Goal: Task Accomplishment & Management: Complete application form

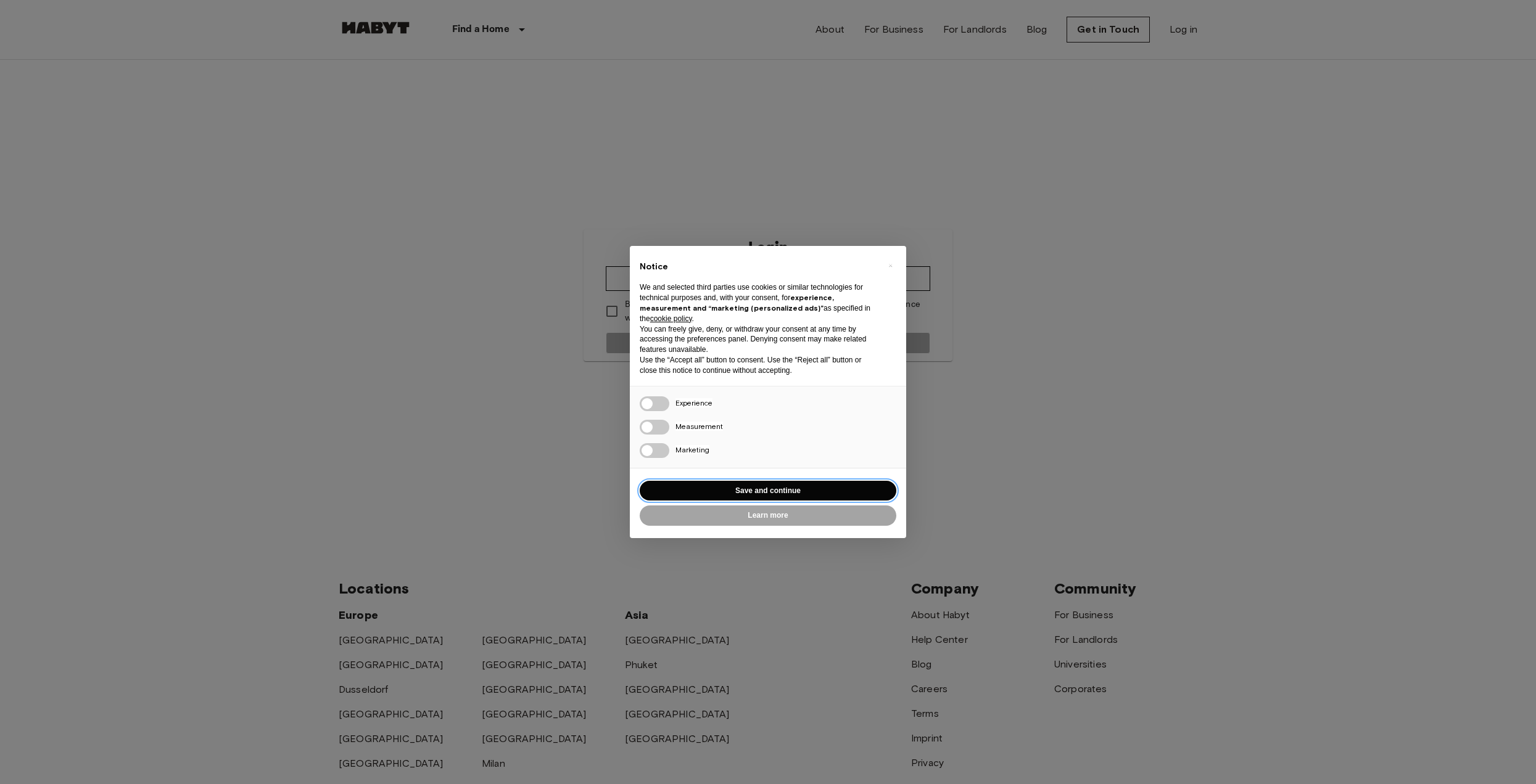
click at [791, 495] on button "Save and continue" at bounding box center [768, 490] width 257 height 20
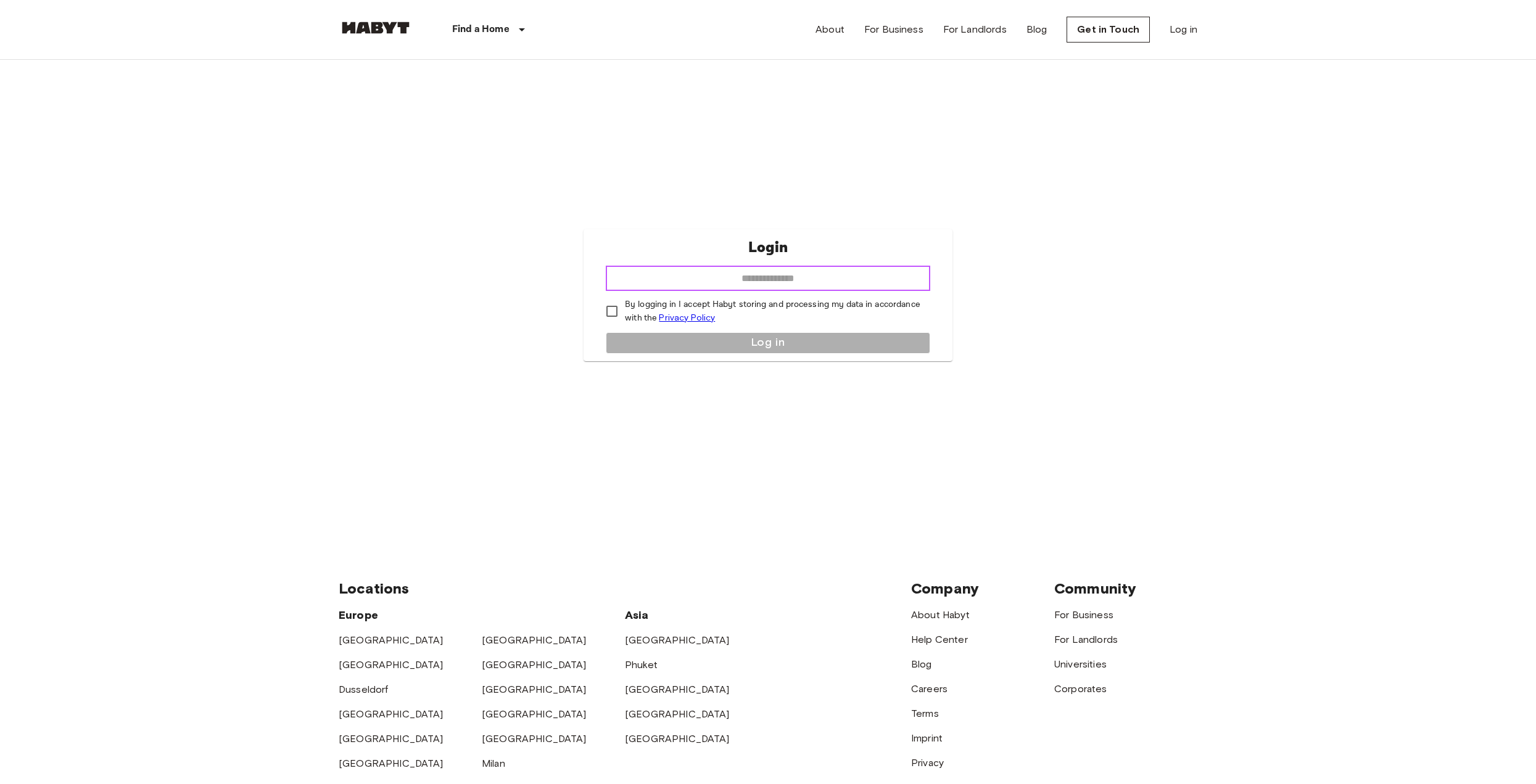
click at [743, 274] on input "email" at bounding box center [768, 279] width 325 height 25
click at [589, 304] on div "Login ​ By logging in I accept Habyt storing and processing my data in accordan…" at bounding box center [768, 296] width 368 height 132
click at [641, 292] on div "Login ​ By logging in I accept Habyt storing and processing my data in accordan…" at bounding box center [768, 296] width 368 height 132
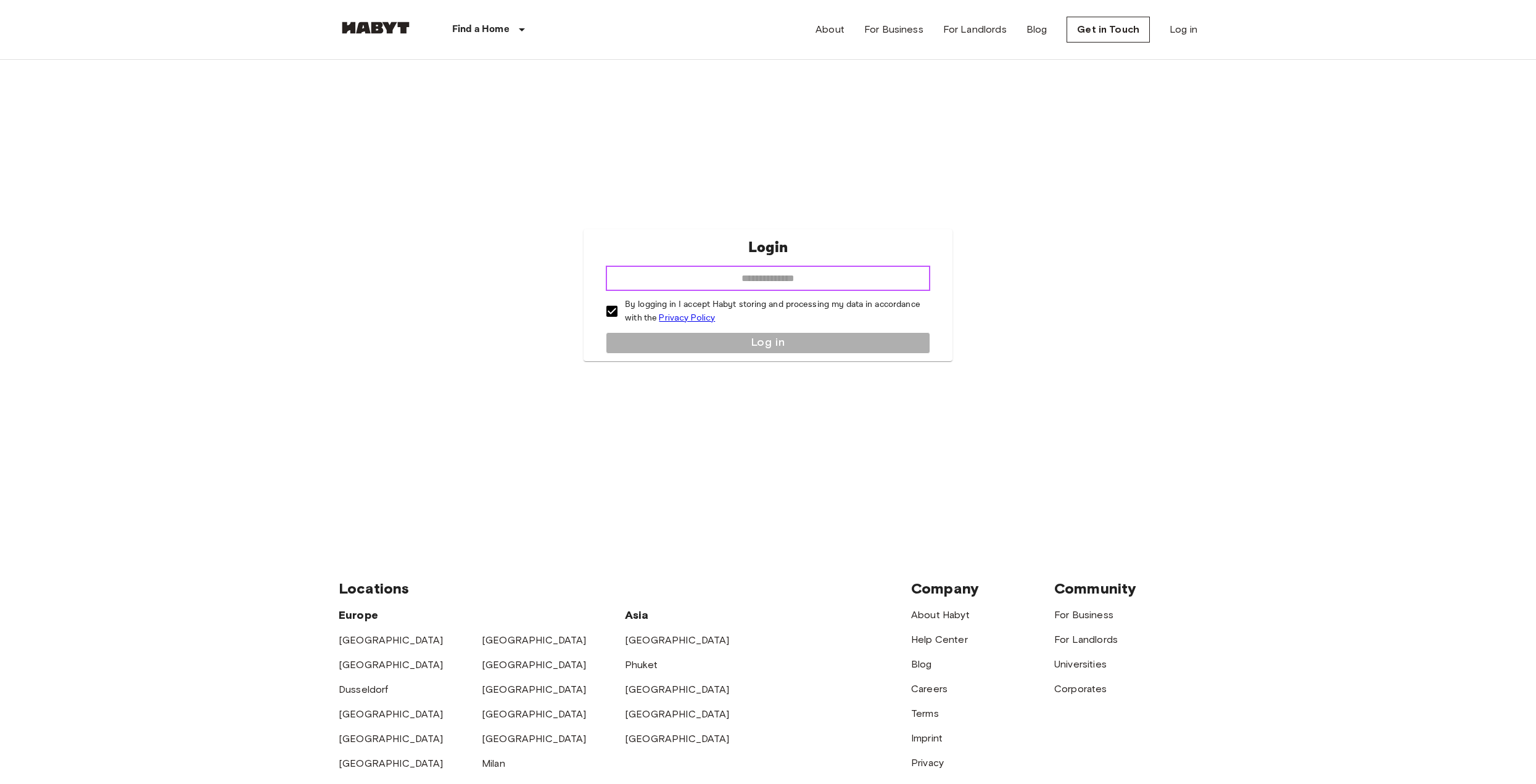
click at [673, 279] on input "email" at bounding box center [768, 279] width 325 height 25
type input "**********"
click at [691, 341] on button "Log in" at bounding box center [768, 343] width 325 height 22
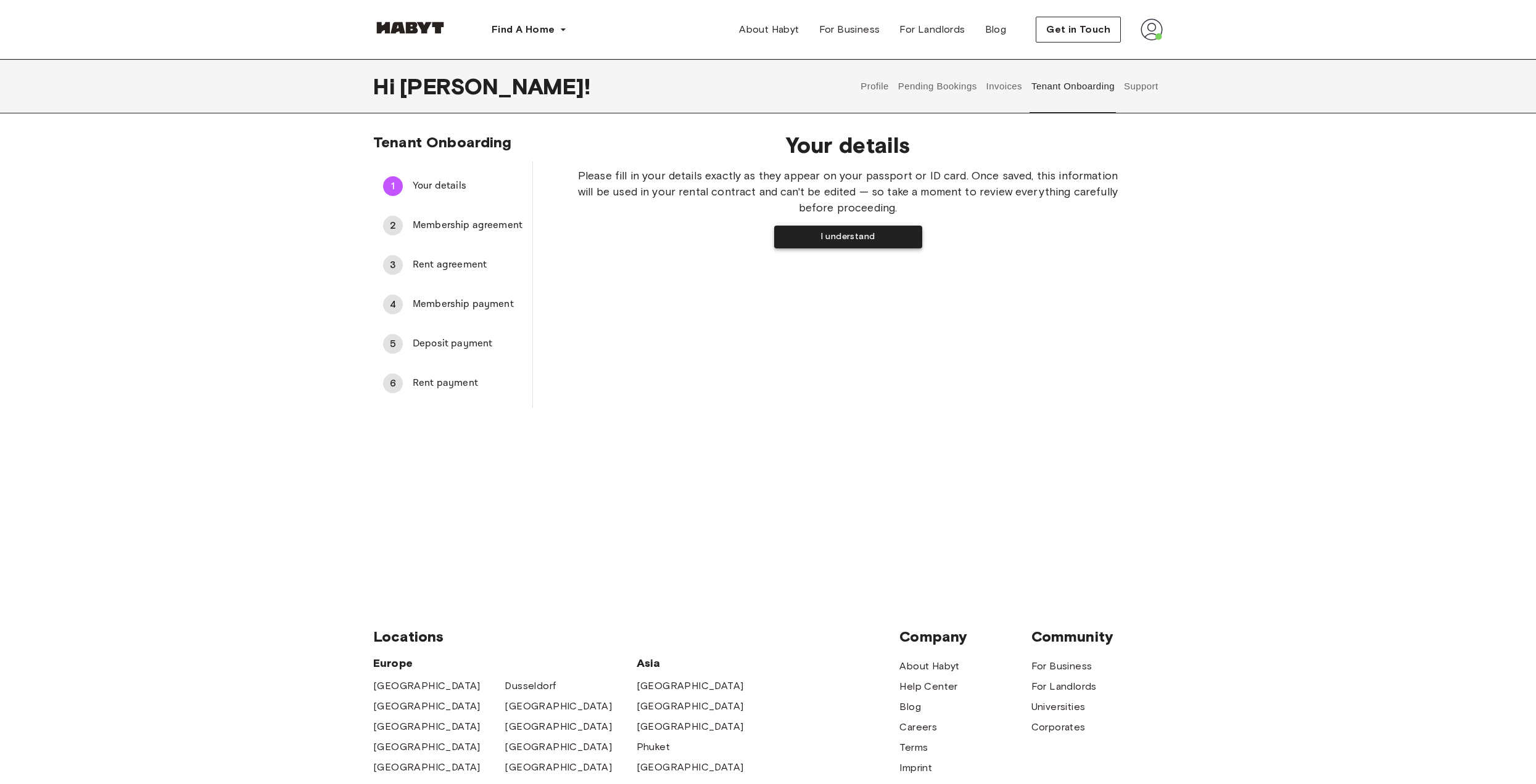
click at [797, 244] on button "I understand" at bounding box center [847, 237] width 148 height 23
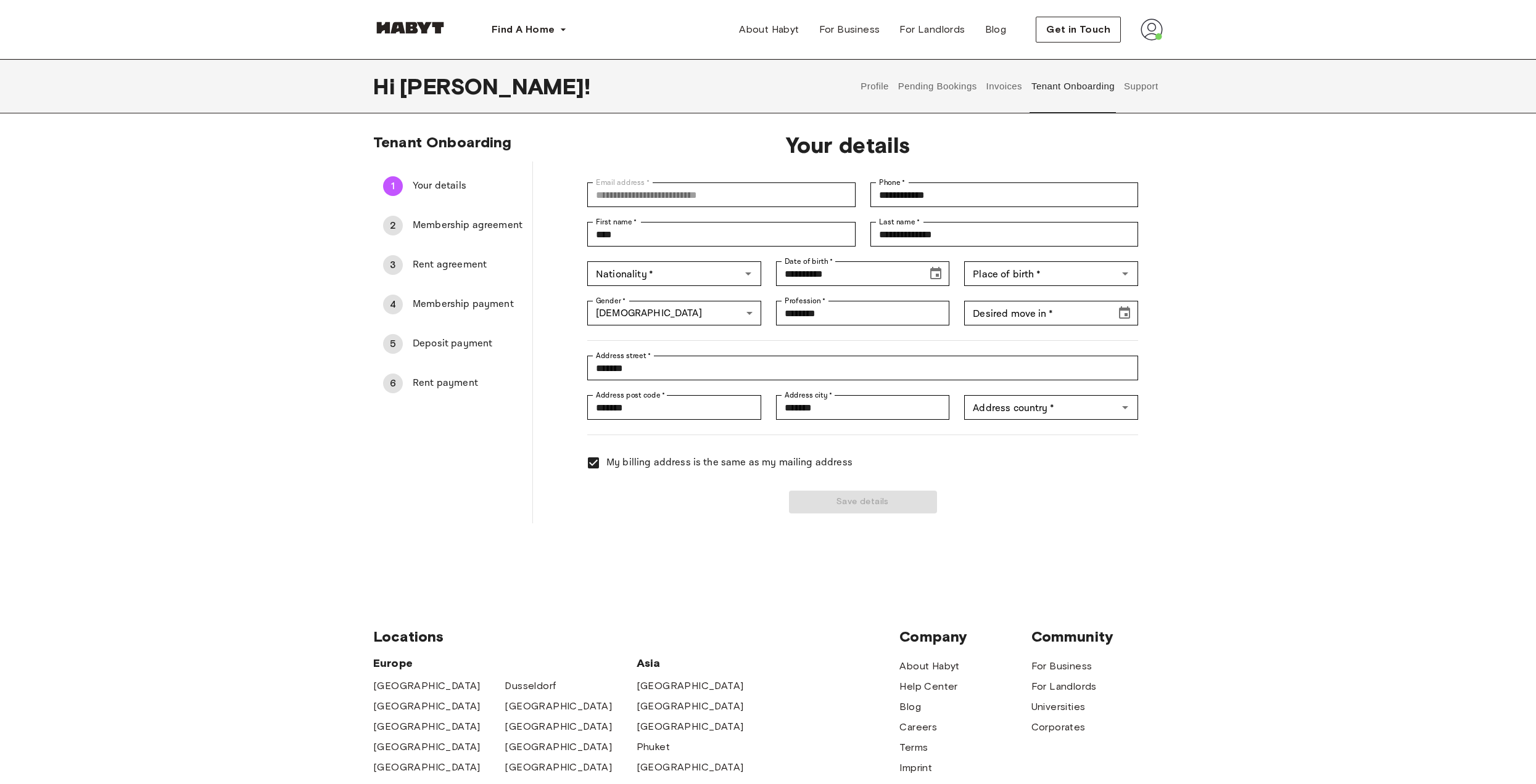
type input "*******"
click at [692, 273] on input "Nationality   *" at bounding box center [664, 274] width 146 height 18
type input "*"
click at [637, 305] on li "Spanish" at bounding box center [672, 302] width 175 height 22
type input "*******"
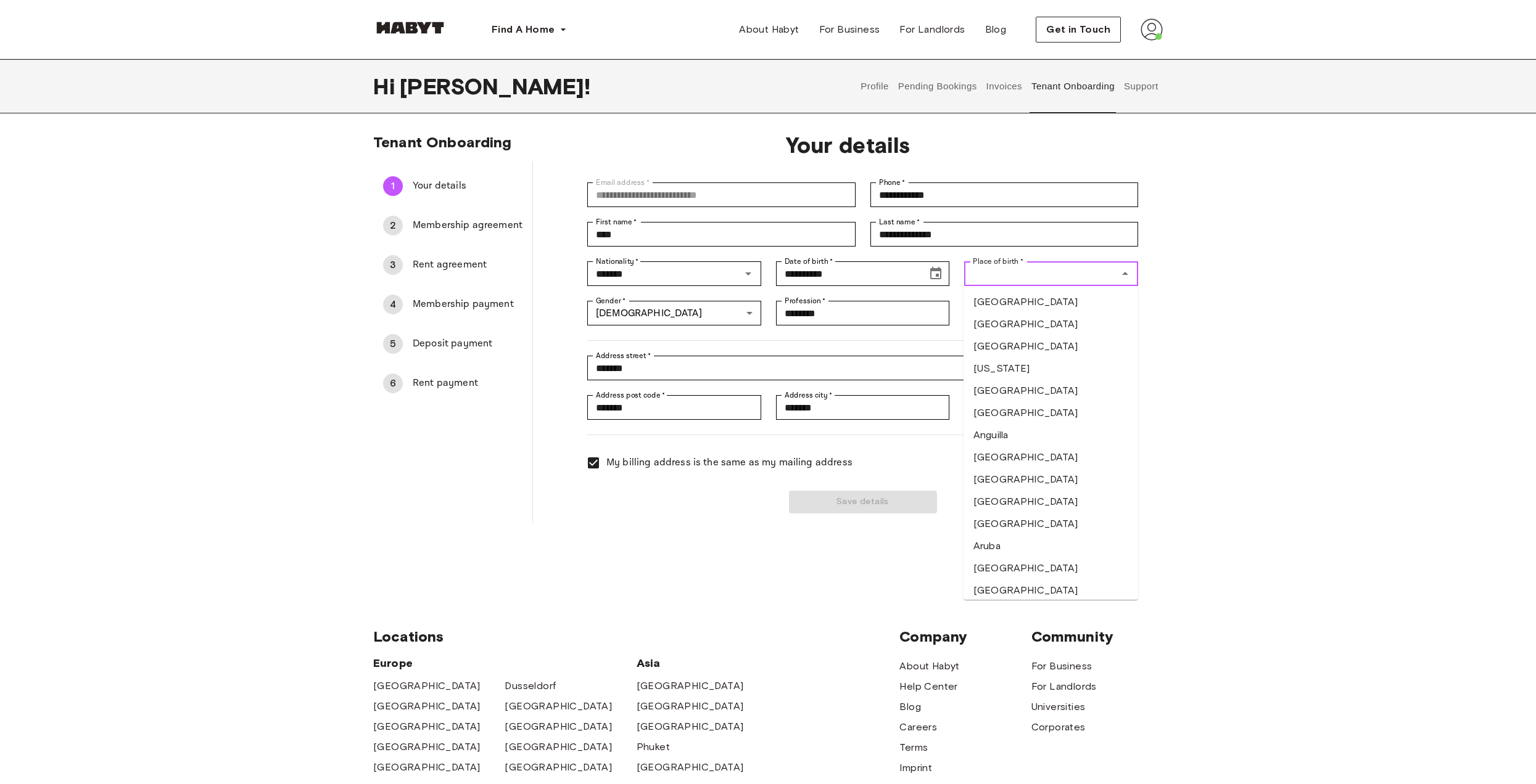
click at [1030, 274] on input "Place of birth   *" at bounding box center [1040, 274] width 146 height 18
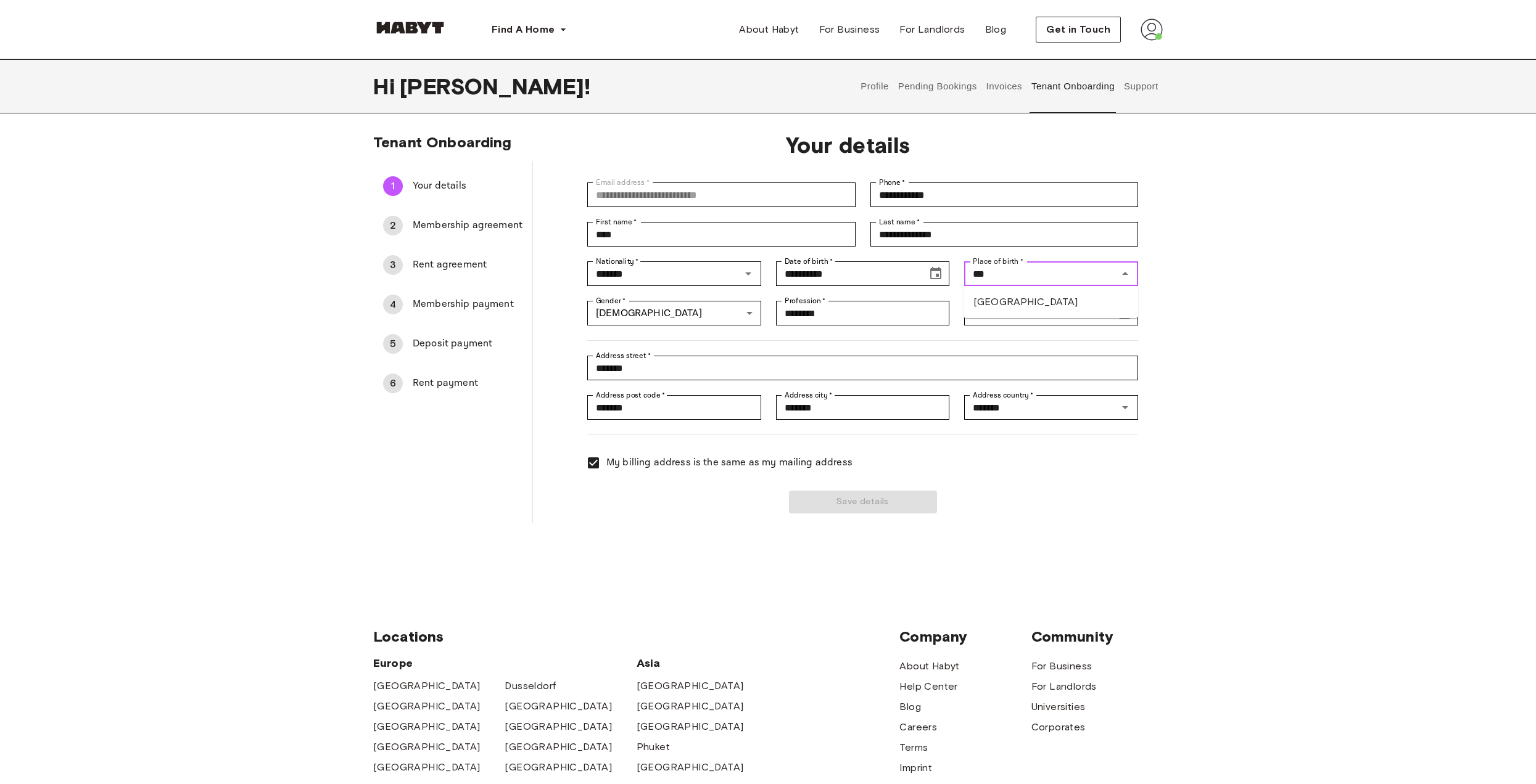
click at [1018, 291] on li "Spain" at bounding box center [1050, 302] width 175 height 22
type input "*****"
click at [1001, 317] on input "Desired move in   *" at bounding box center [1035, 313] width 143 height 25
click at [1133, 313] on button "Choose date" at bounding box center [1125, 313] width 25 height 25
click at [1118, 348] on icon "Next month" at bounding box center [1116, 345] width 15 height 15
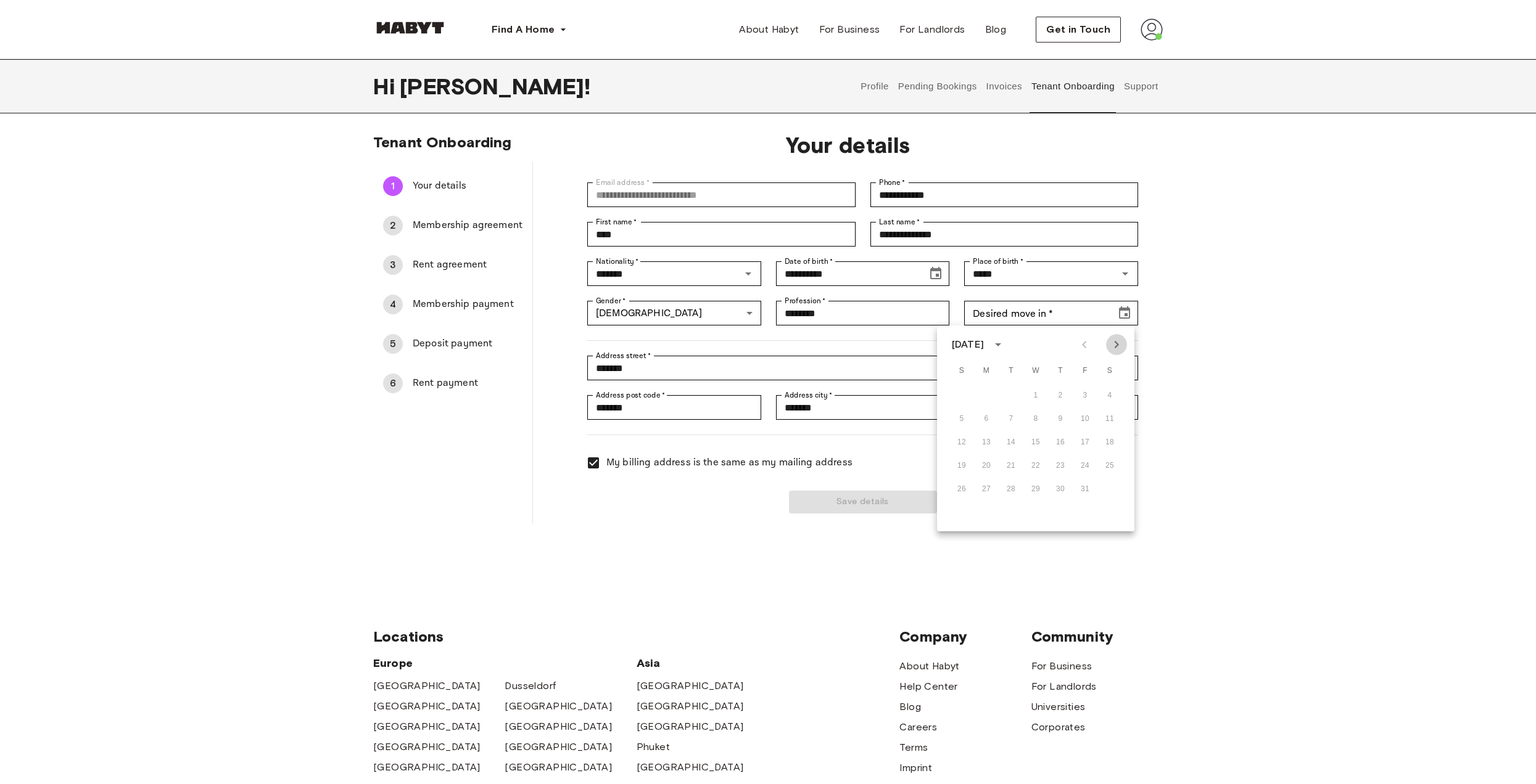
click at [1118, 348] on icon "Next month" at bounding box center [1116, 345] width 15 height 15
click at [1032, 438] on button "12" at bounding box center [1035, 442] width 22 height 22
type input "**********"
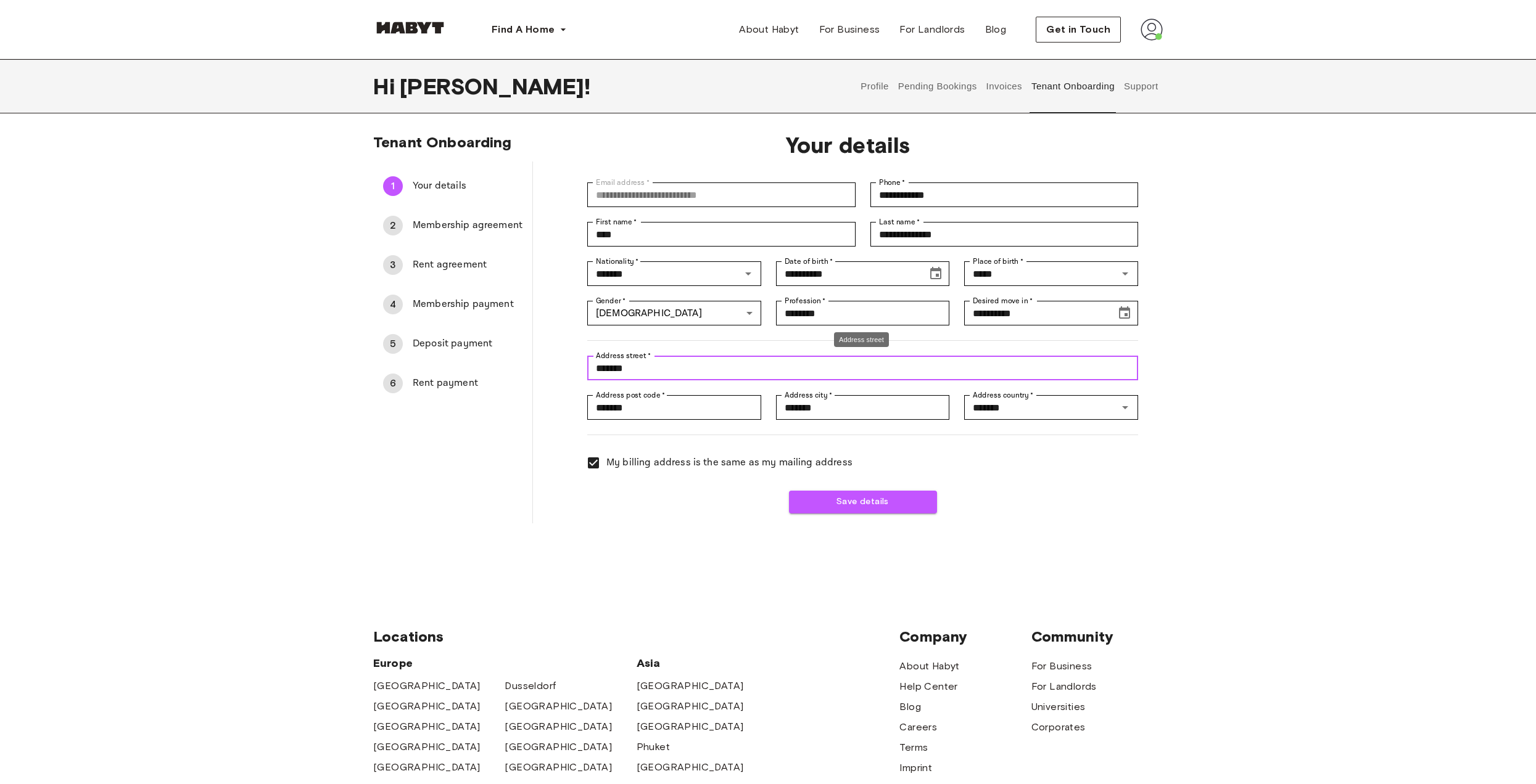
click at [674, 371] on input "*******" at bounding box center [862, 368] width 551 height 25
drag, startPoint x: 1233, startPoint y: 464, endPoint x: 1221, endPoint y: 464, distance: 12.0
click at [1228, 464] on div "**********" at bounding box center [768, 356] width 1536 height 445
drag, startPoint x: 886, startPoint y: 409, endPoint x: 745, endPoint y: 401, distance: 141.2
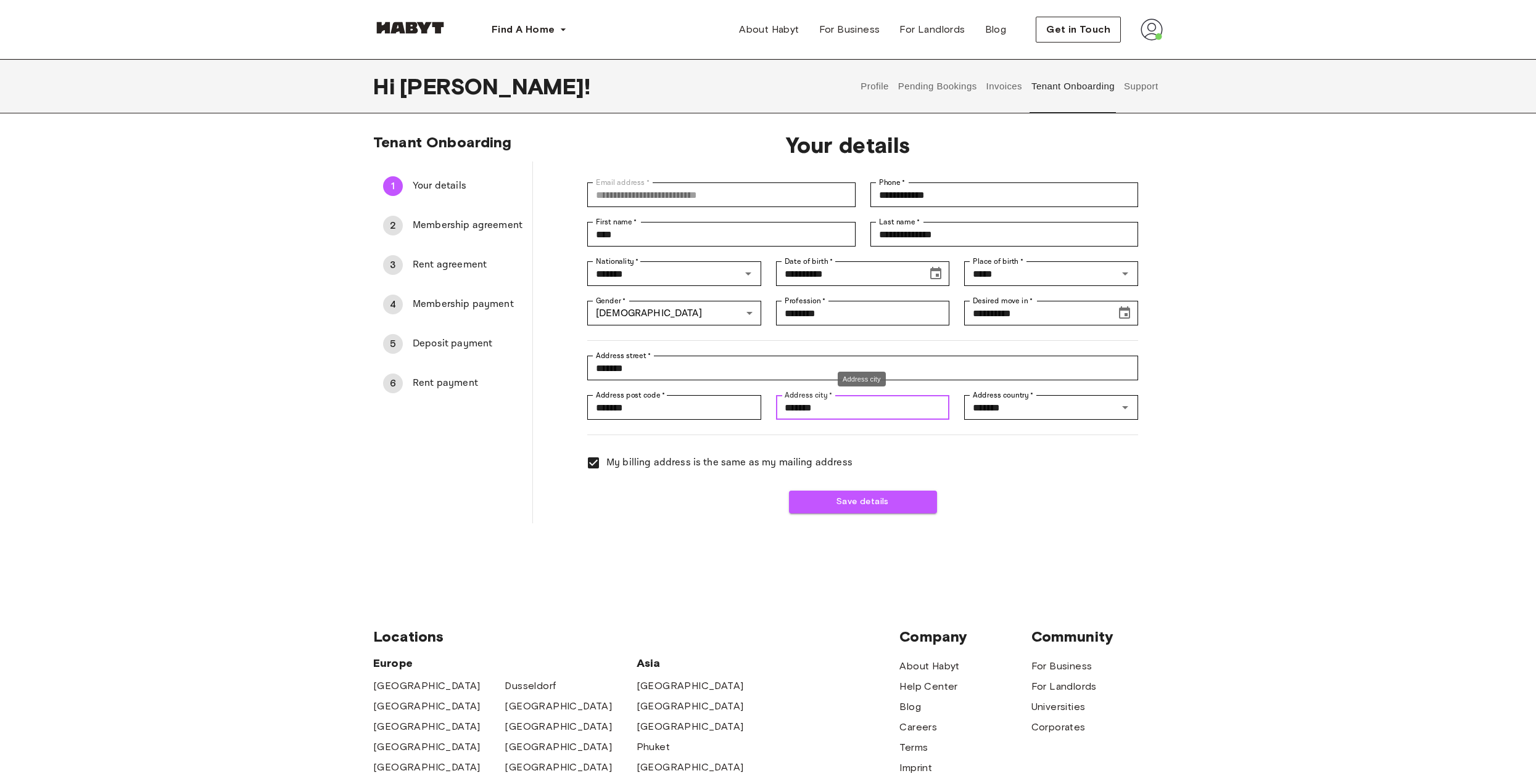
click at [776, 401] on input "*******" at bounding box center [863, 408] width 174 height 25
type input "******"
click at [688, 375] on input "*******" at bounding box center [862, 368] width 551 height 25
click at [1027, 415] on div "******* Address country   *" at bounding box center [1051, 408] width 174 height 25
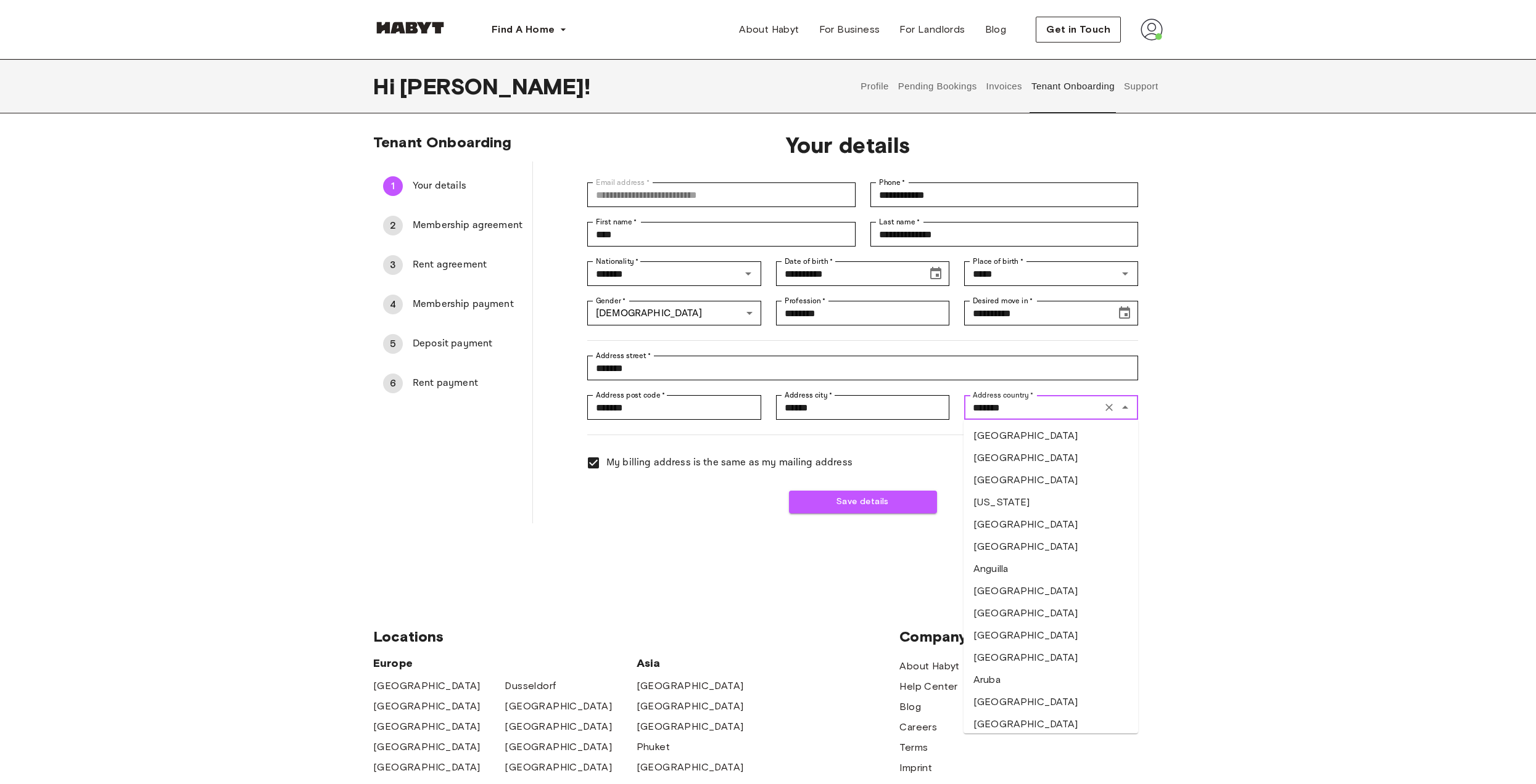
scroll to position [1482, 0]
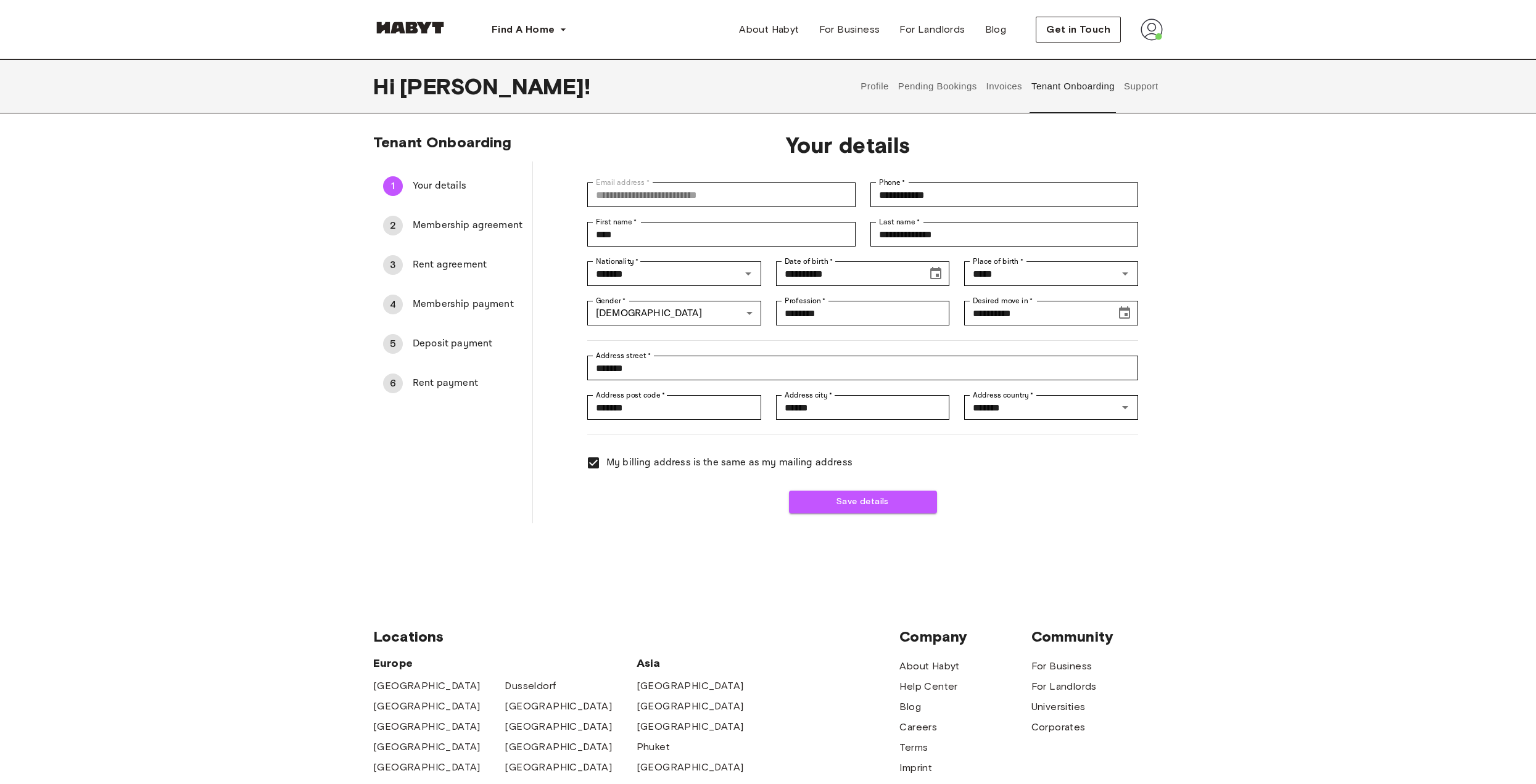
click at [1331, 414] on div "**********" at bounding box center [768, 356] width 1536 height 445
click at [841, 501] on button "Save details" at bounding box center [862, 502] width 148 height 23
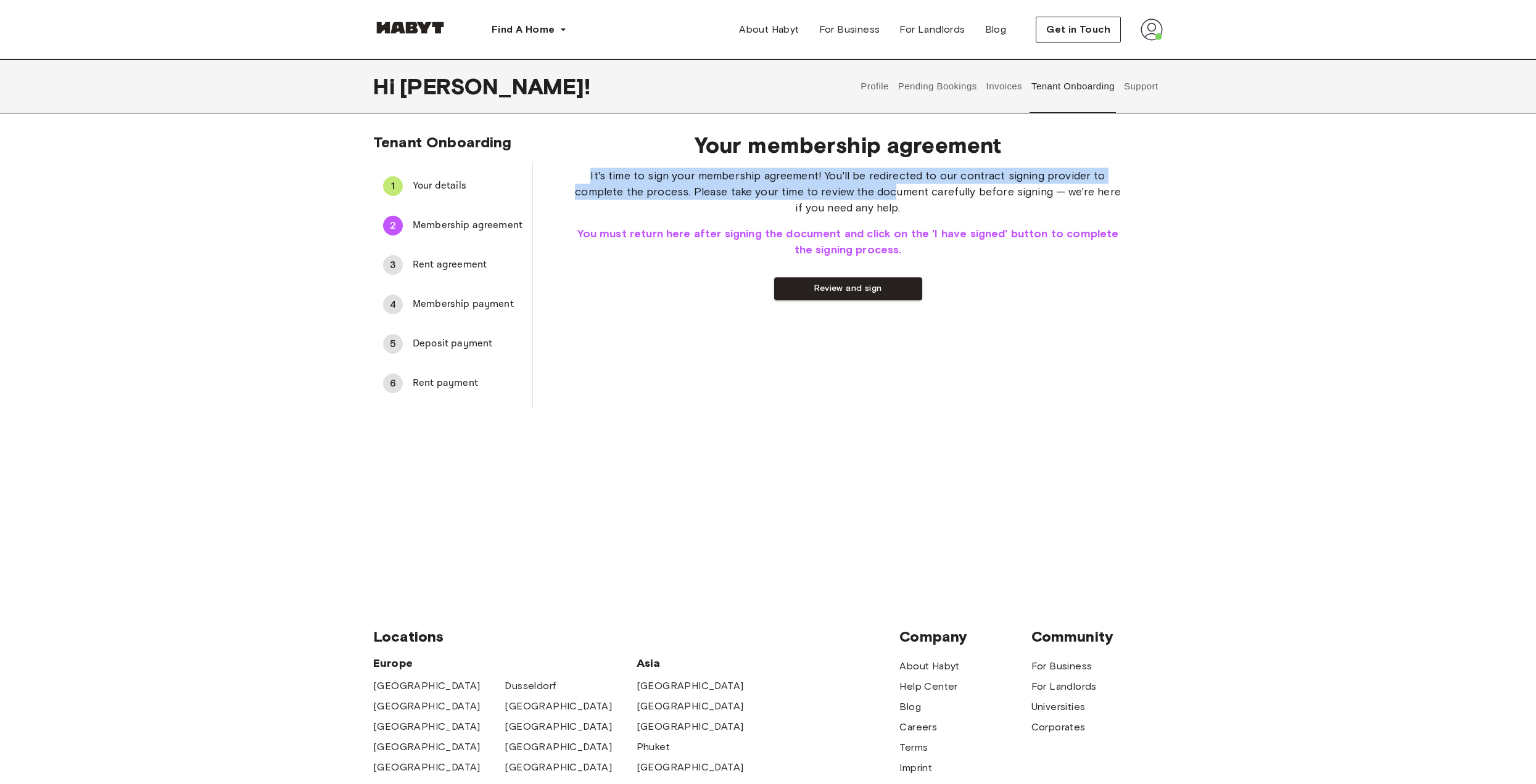
drag, startPoint x: 562, startPoint y: 172, endPoint x: 925, endPoint y: 198, distance: 363.9
click at [892, 198] on div "Your membership agreement It's time to sign your membership agreement! You'll b…" at bounding box center [848, 265] width 630 height 286
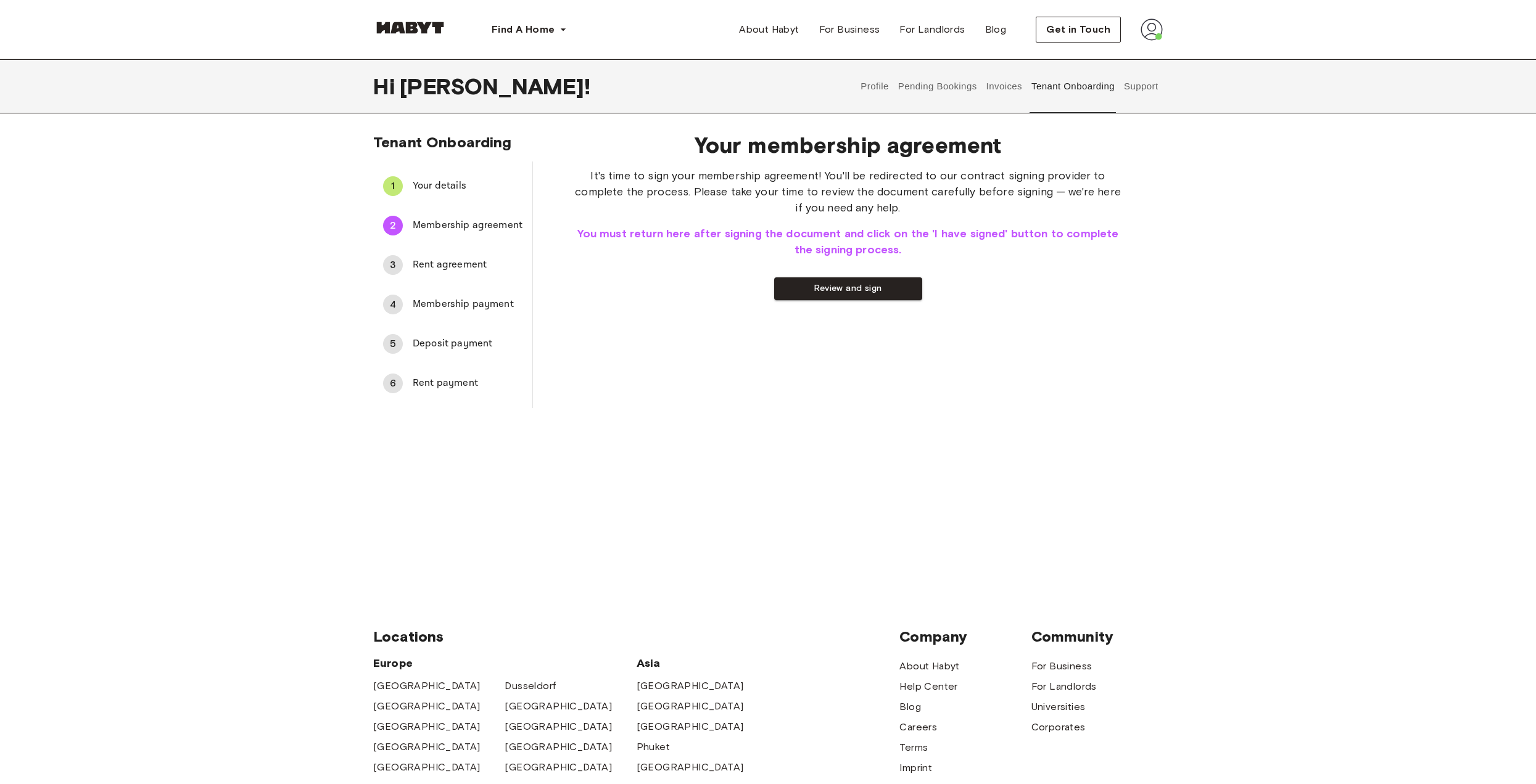
click at [925, 198] on span "It's time to sign your membership agreement! You'll be redirected to our contra…" at bounding box center [848, 191] width 551 height 48
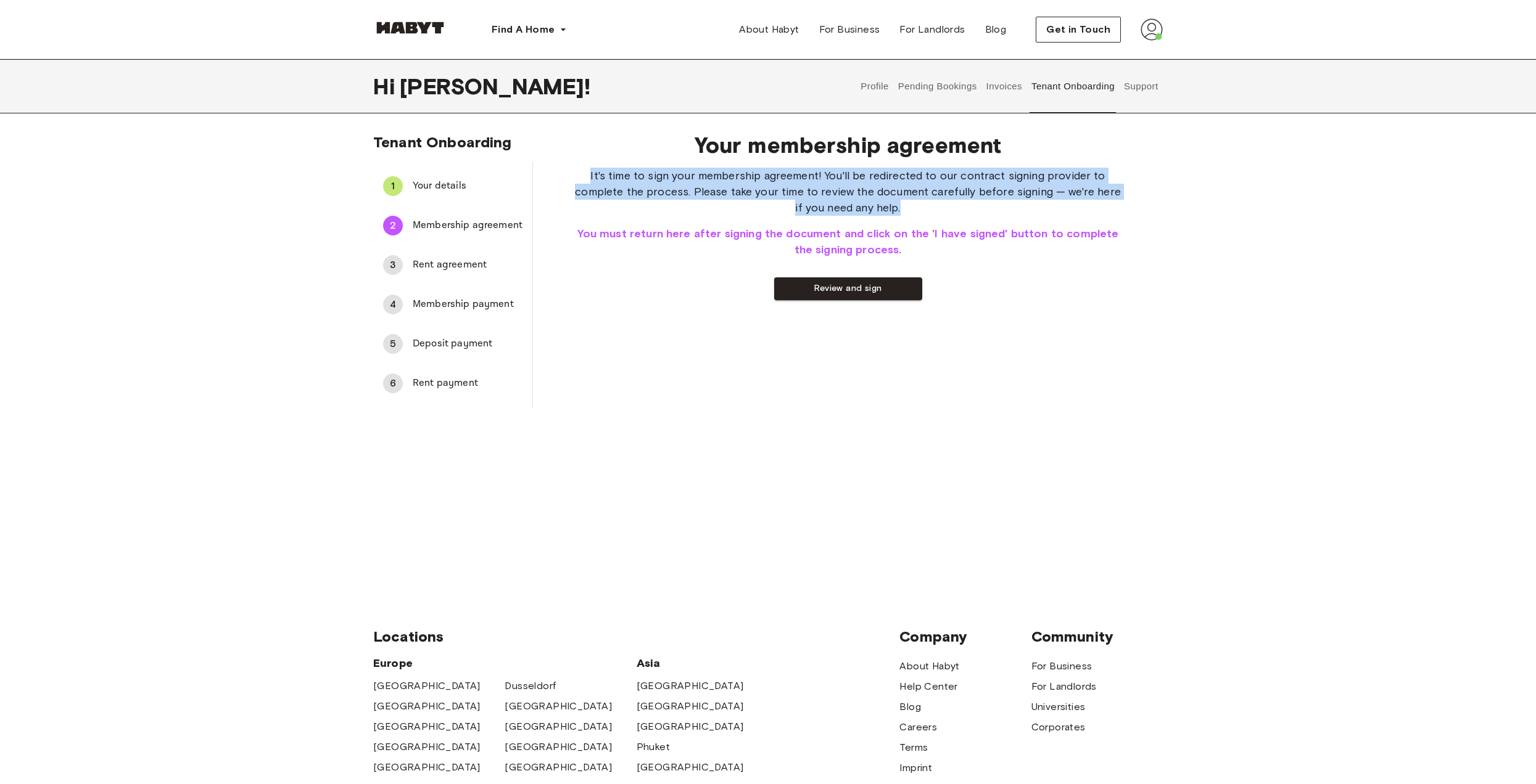
drag, startPoint x: 878, startPoint y: 190, endPoint x: 650, endPoint y: 164, distance: 229.5
click at [651, 164] on div "Your membership agreement It's time to sign your membership agreement! You'll b…" at bounding box center [848, 216] width 551 height 168
click at [913, 288] on button "Review and sign" at bounding box center [847, 289] width 148 height 23
click at [463, 186] on span "Your details" at bounding box center [467, 186] width 110 height 15
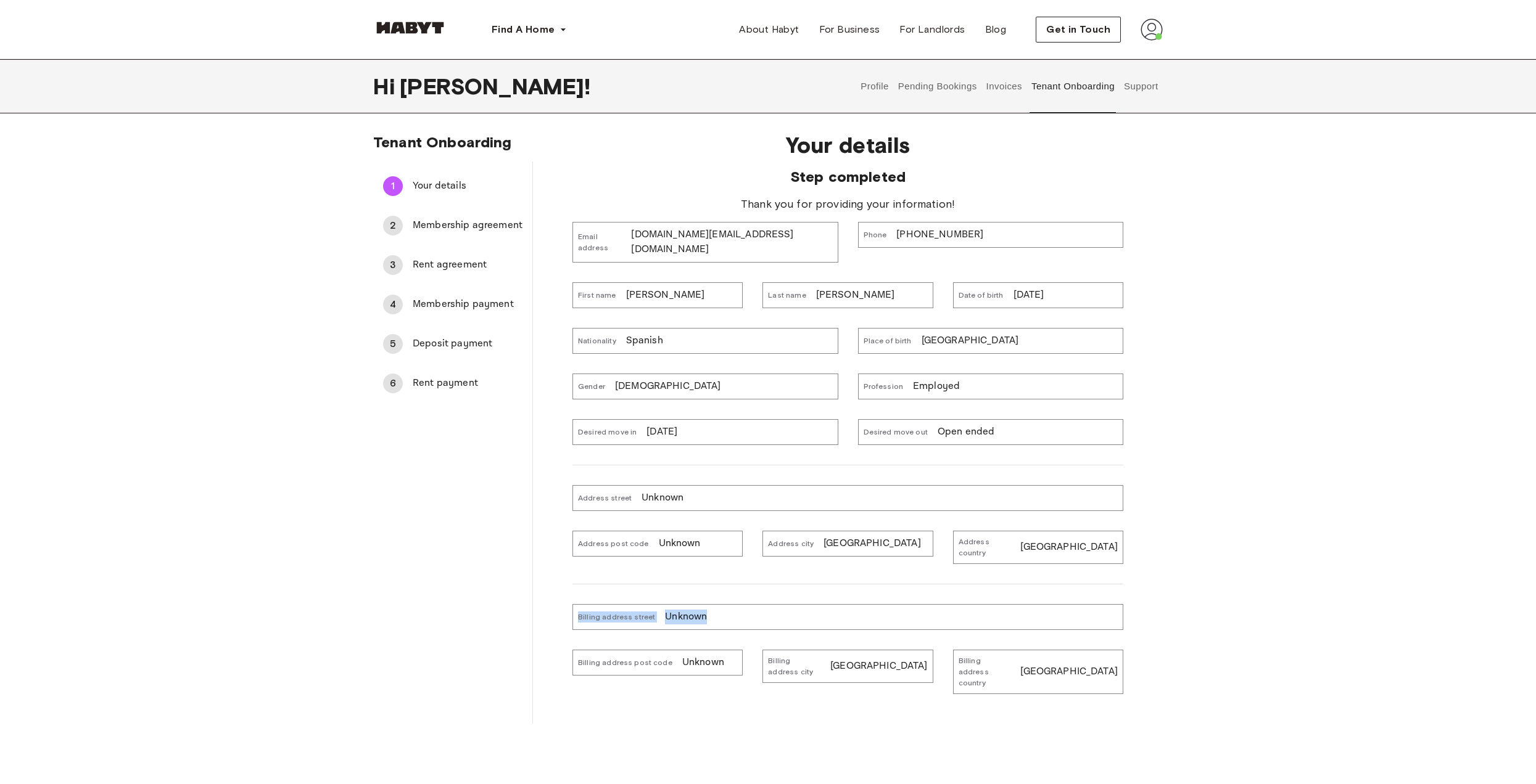
drag, startPoint x: 729, startPoint y: 588, endPoint x: 546, endPoint y: 597, distance: 183.2
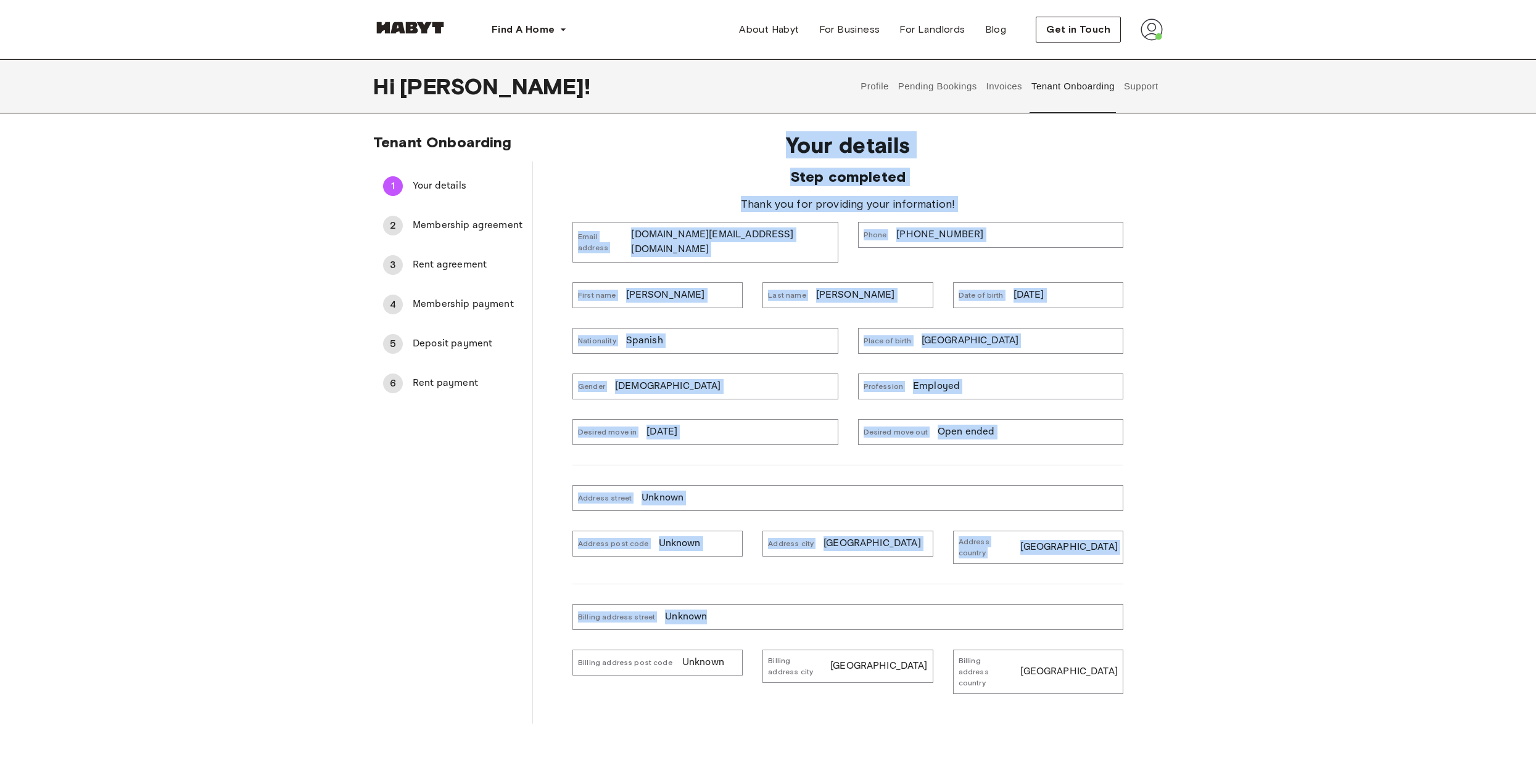
click at [509, 602] on div "1 Your details 2 Membership agreement 3 Rent agreement 4 Membership payment 5 D…" at bounding box center [768, 442] width 789 height 562
click at [689, 609] on p "Unknown" at bounding box center [686, 617] width 42 height 15
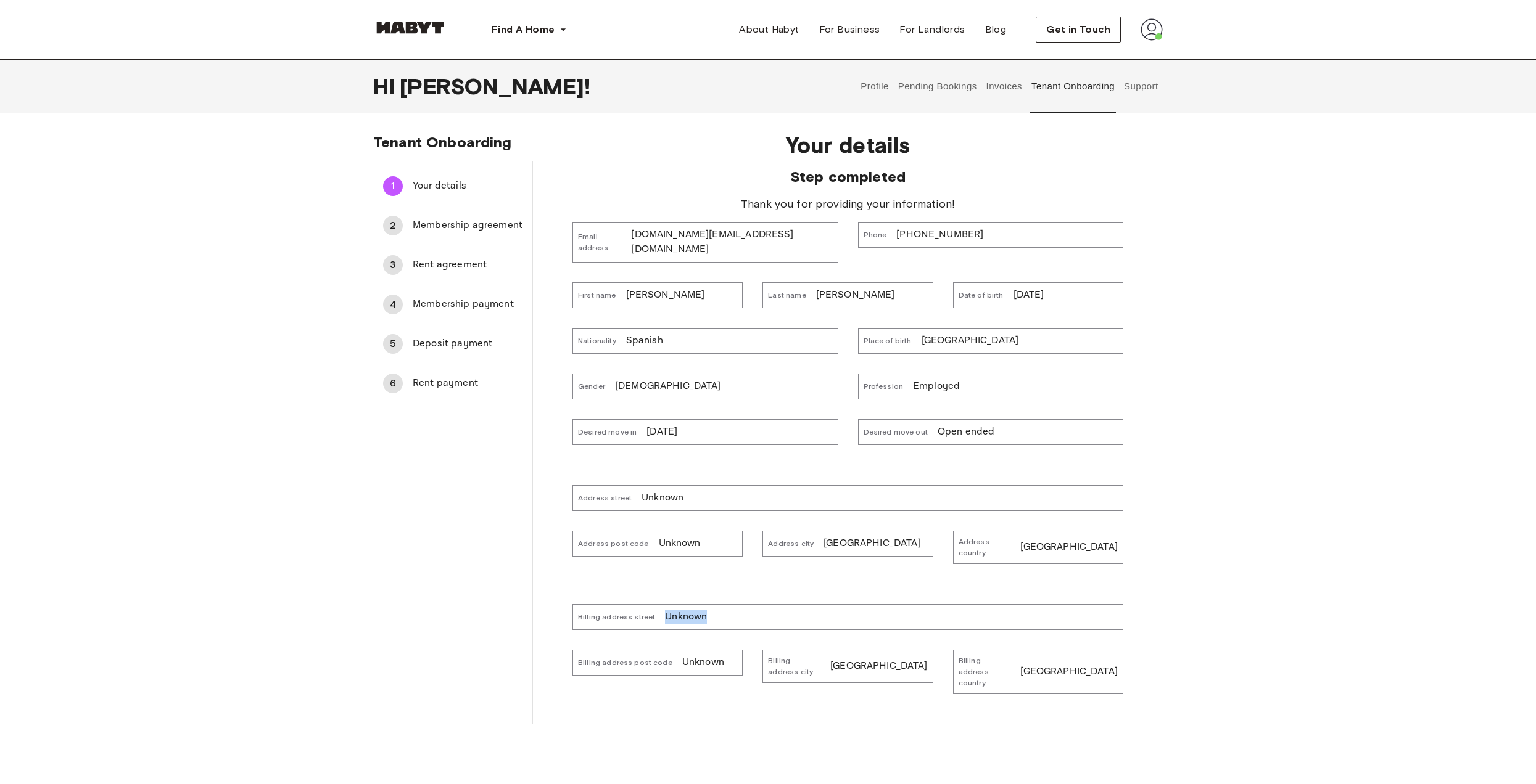
click at [689, 609] on p "Unknown" at bounding box center [686, 617] width 42 height 15
click at [722, 487] on div "Address street Unknown" at bounding box center [848, 498] width 551 height 26
click at [415, 185] on span "Your details" at bounding box center [467, 186] width 110 height 15
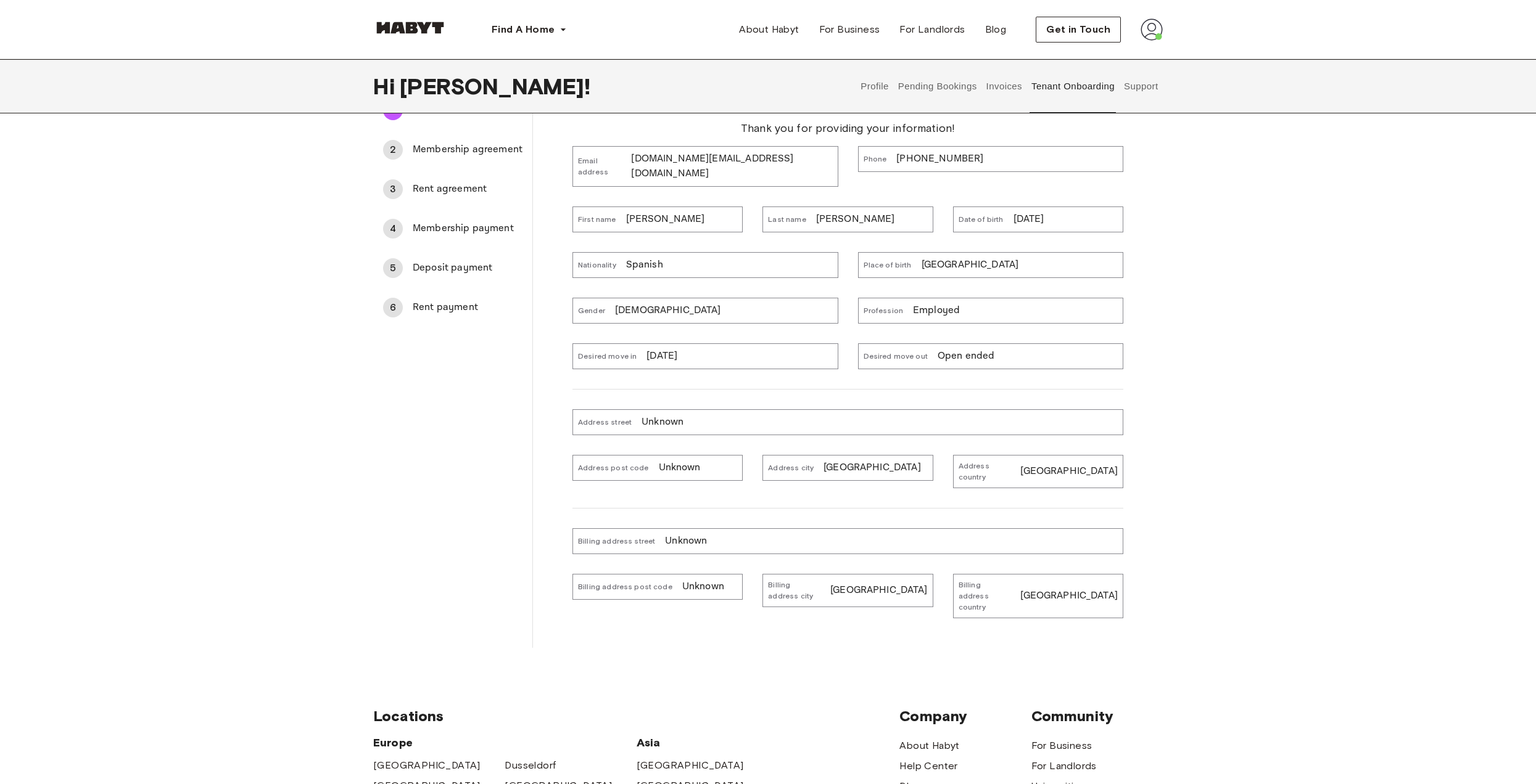
scroll to position [0, 0]
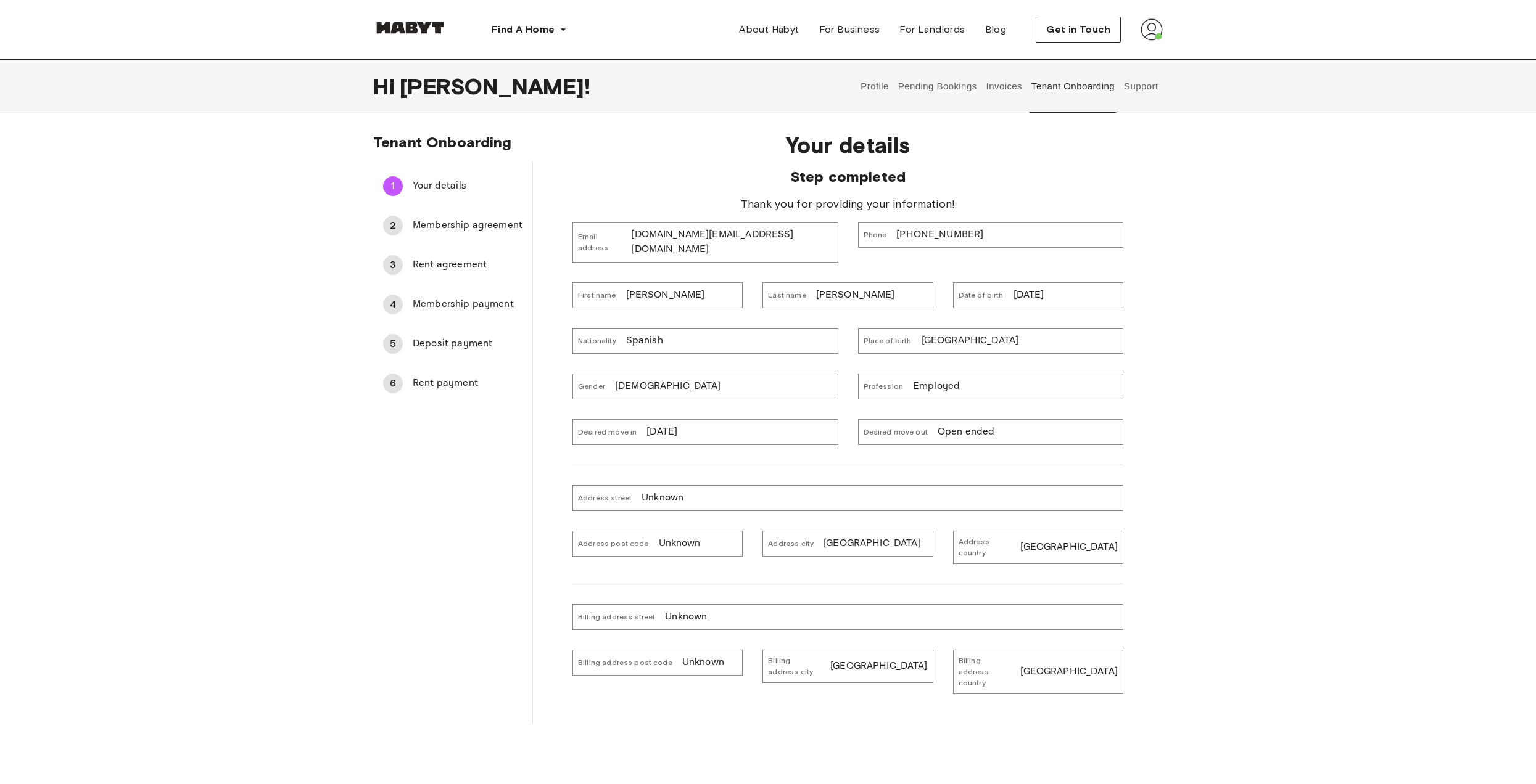
click at [456, 223] on span "Membership agreement" at bounding box center [467, 225] width 110 height 15
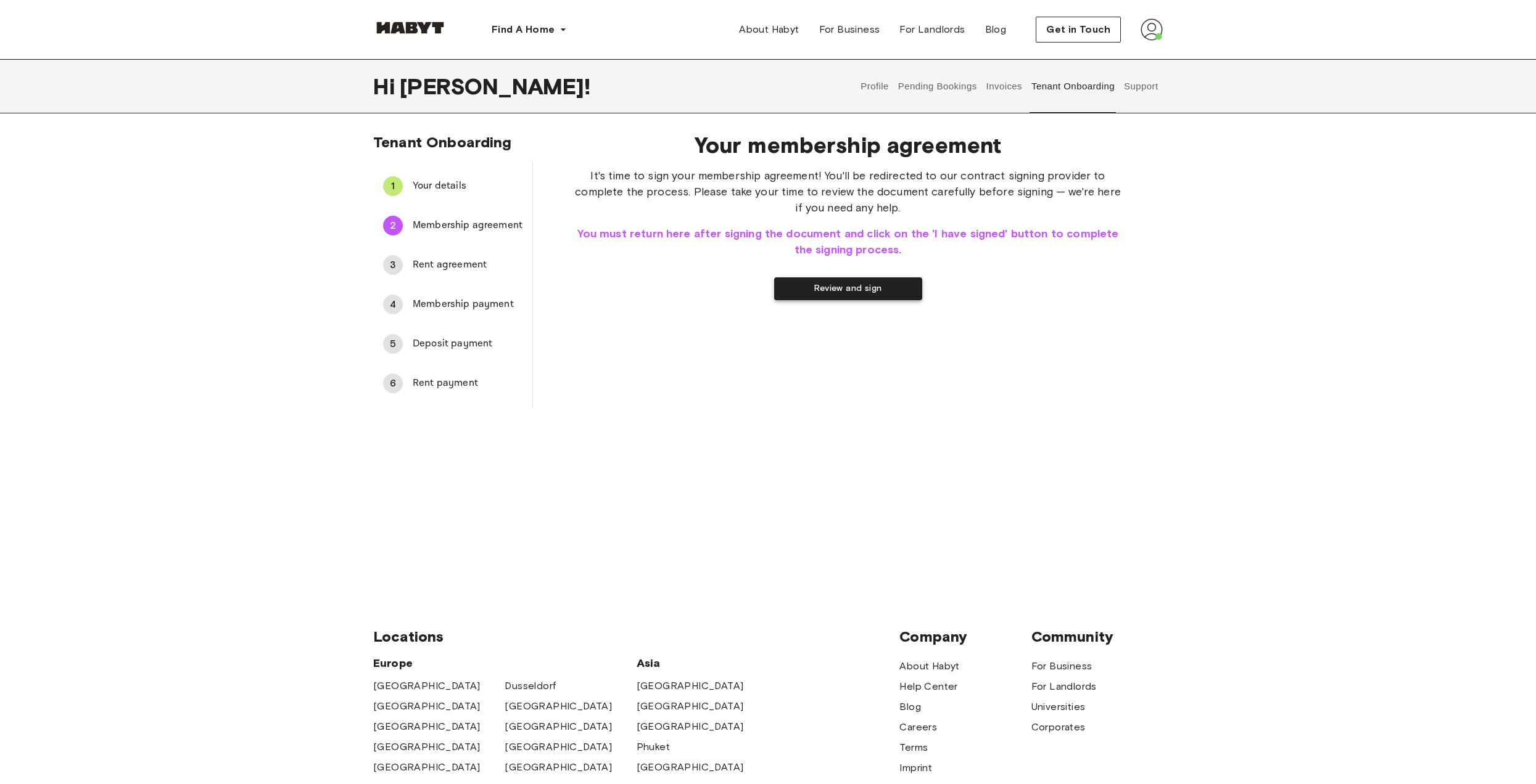
click at [857, 285] on button "Review and sign" at bounding box center [847, 289] width 148 height 23
click at [754, 286] on button "I have signed" at bounding box center [768, 289] width 148 height 23
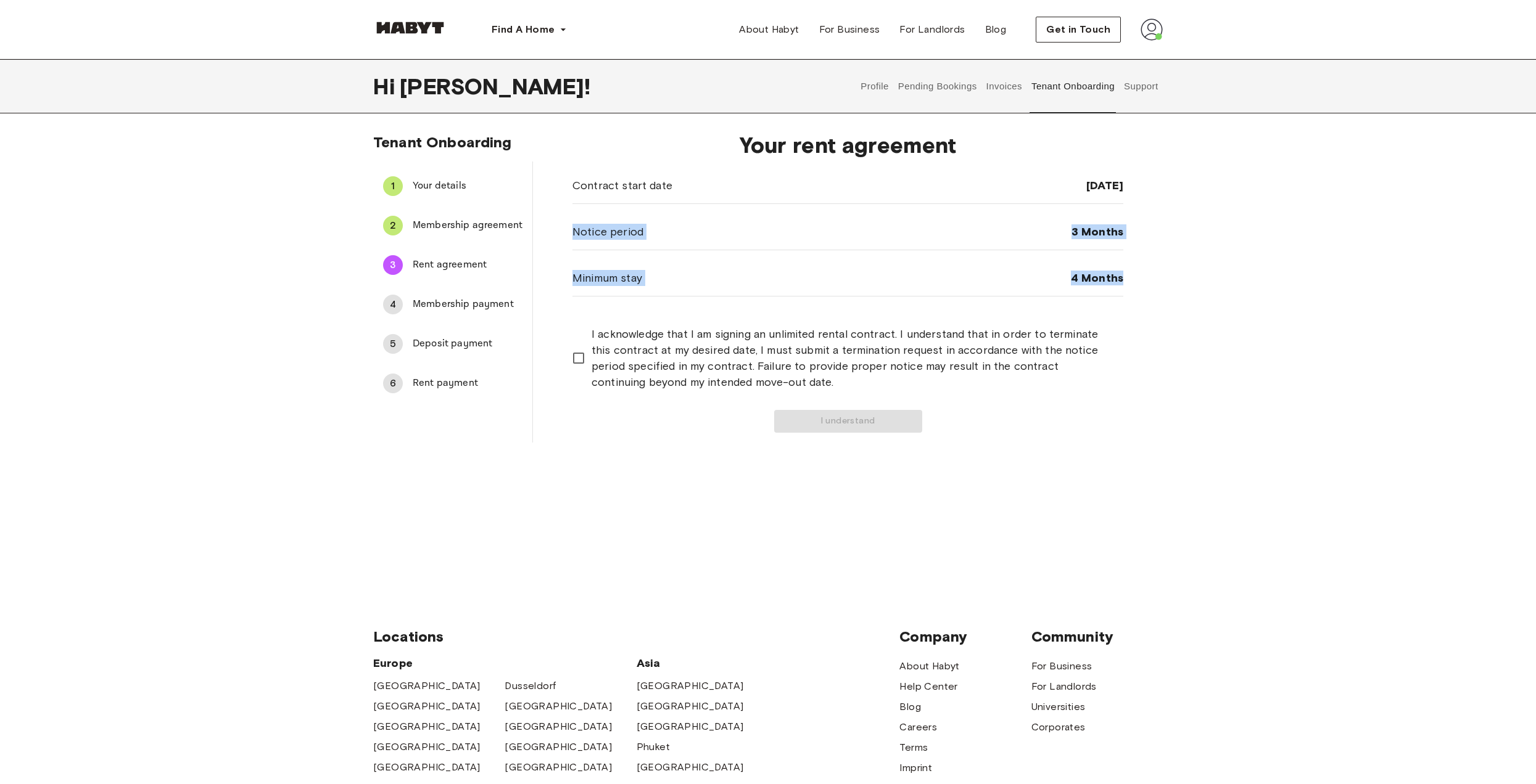
drag, startPoint x: 705, startPoint y: 219, endPoint x: 1154, endPoint y: 288, distance: 454.3
click at [1154, 288] on div "Your rent agreement Contract start date 12 Nov 2025 Notice period 3 Months Mini…" at bounding box center [848, 282] width 630 height 321
click at [1167, 188] on div "Tenant Onboarding 1 Your details 2 Membership agreement 3 Rent agreement 4 Memb…" at bounding box center [768, 288] width 889 height 310
drag, startPoint x: 1079, startPoint y: 219, endPoint x: 1121, endPoint y: 220, distance: 42.0
click at [1123, 220] on div "Notice period 3 Months" at bounding box center [848, 232] width 551 height 36
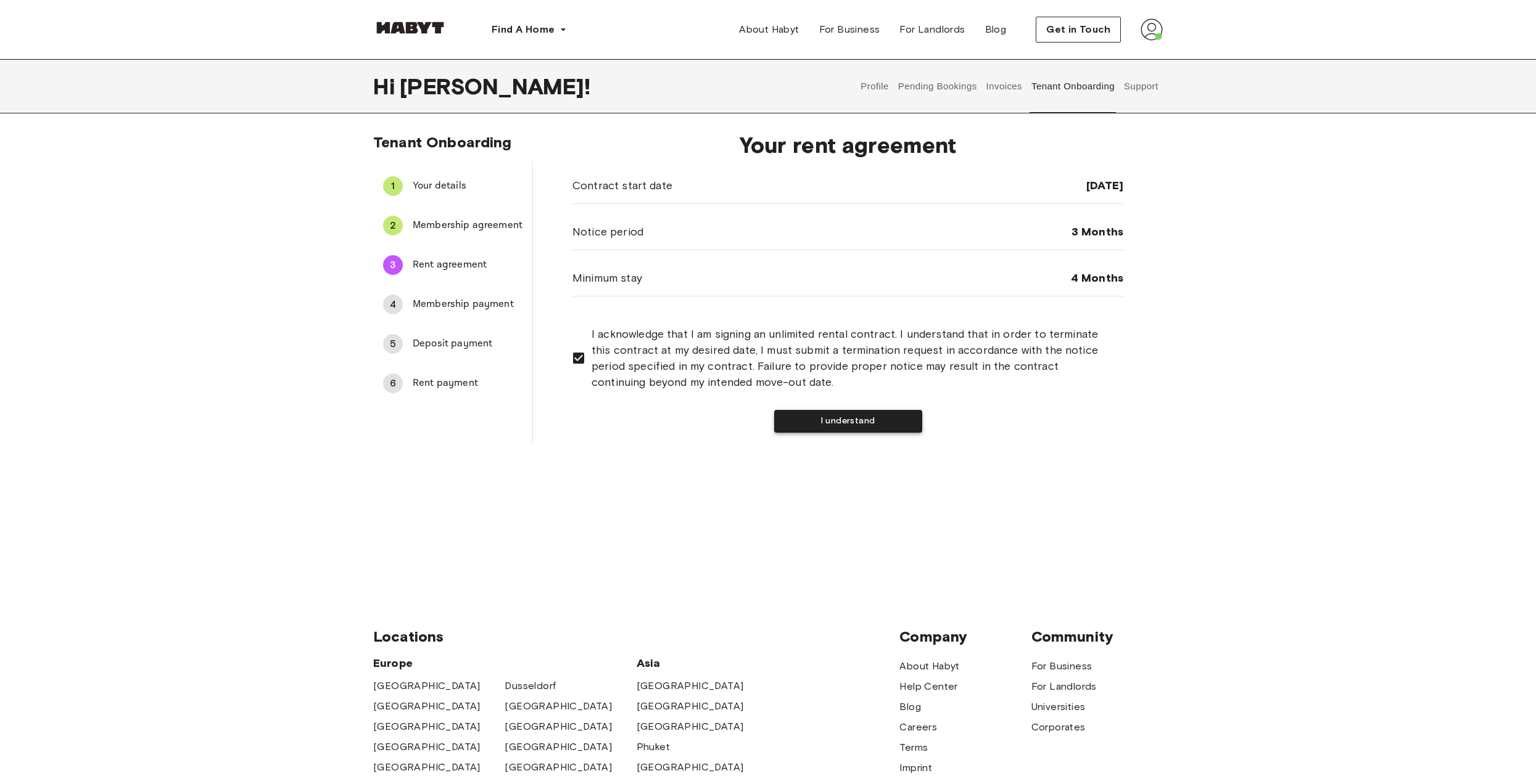
click at [889, 415] on button "I understand" at bounding box center [847, 422] width 148 height 23
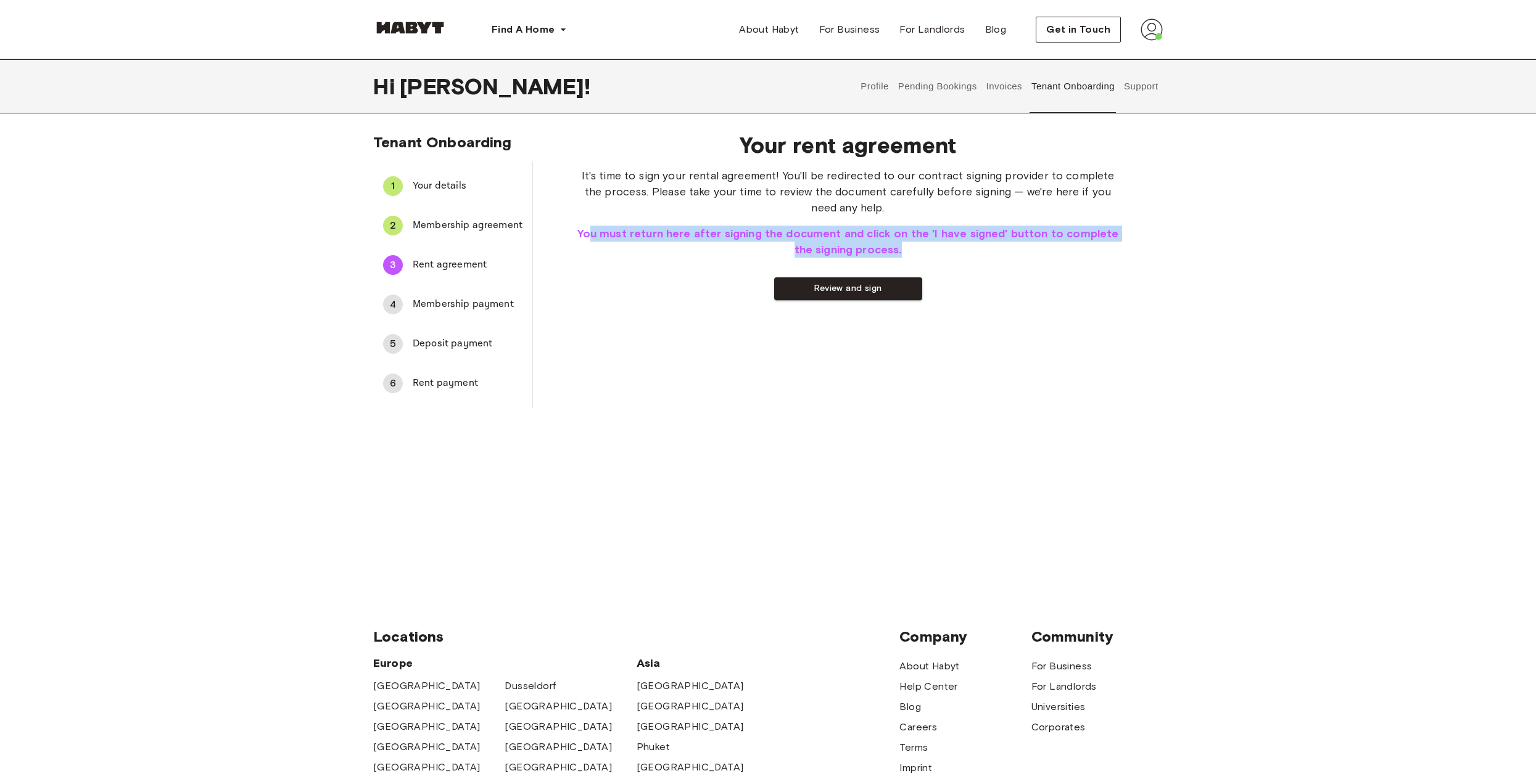
drag, startPoint x: 587, startPoint y: 232, endPoint x: 1004, endPoint y: 269, distance: 418.6
click at [975, 259] on div "It's time to sign your rental agreement! You'll be redirected to our contract s…" at bounding box center [848, 233] width 551 height 132
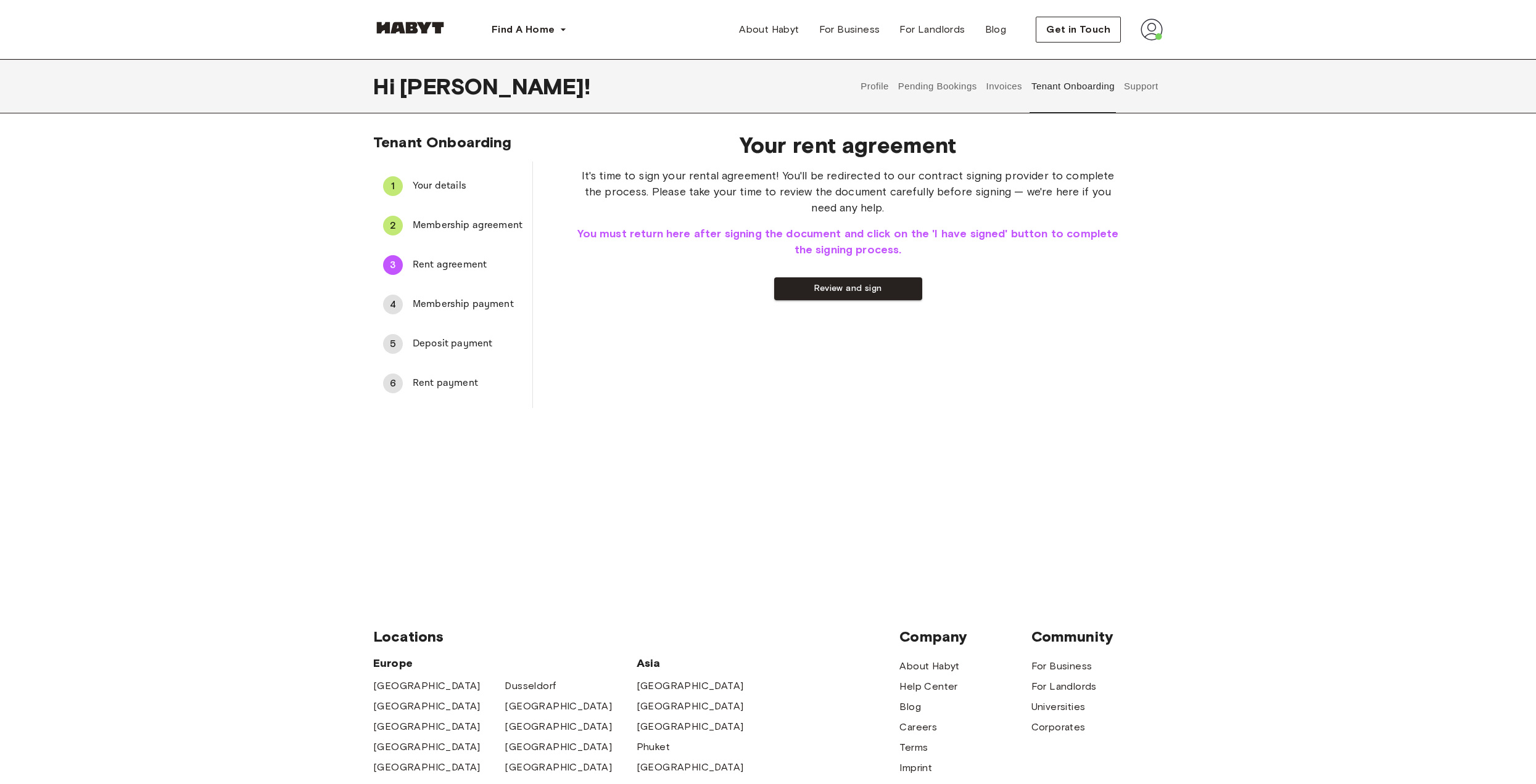
click at [1011, 272] on div "It's time to sign your rental agreement! You'll be redirected to our contract s…" at bounding box center [848, 233] width 551 height 132
click at [866, 296] on button "Review and sign" at bounding box center [847, 289] width 148 height 23
click at [757, 296] on button "I have signed" at bounding box center [768, 289] width 148 height 23
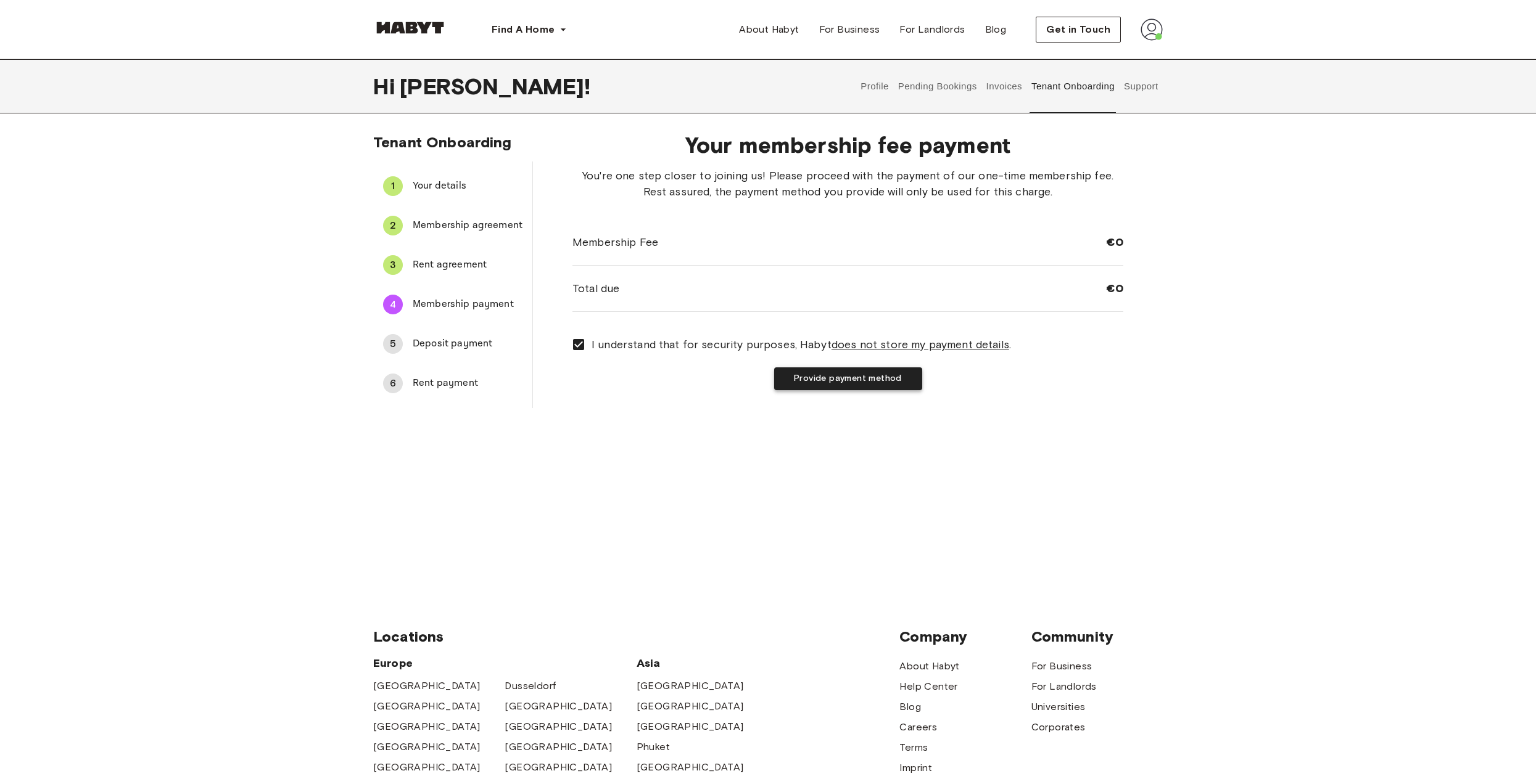
click at [804, 375] on button "Provide payment method" at bounding box center [847, 379] width 148 height 23
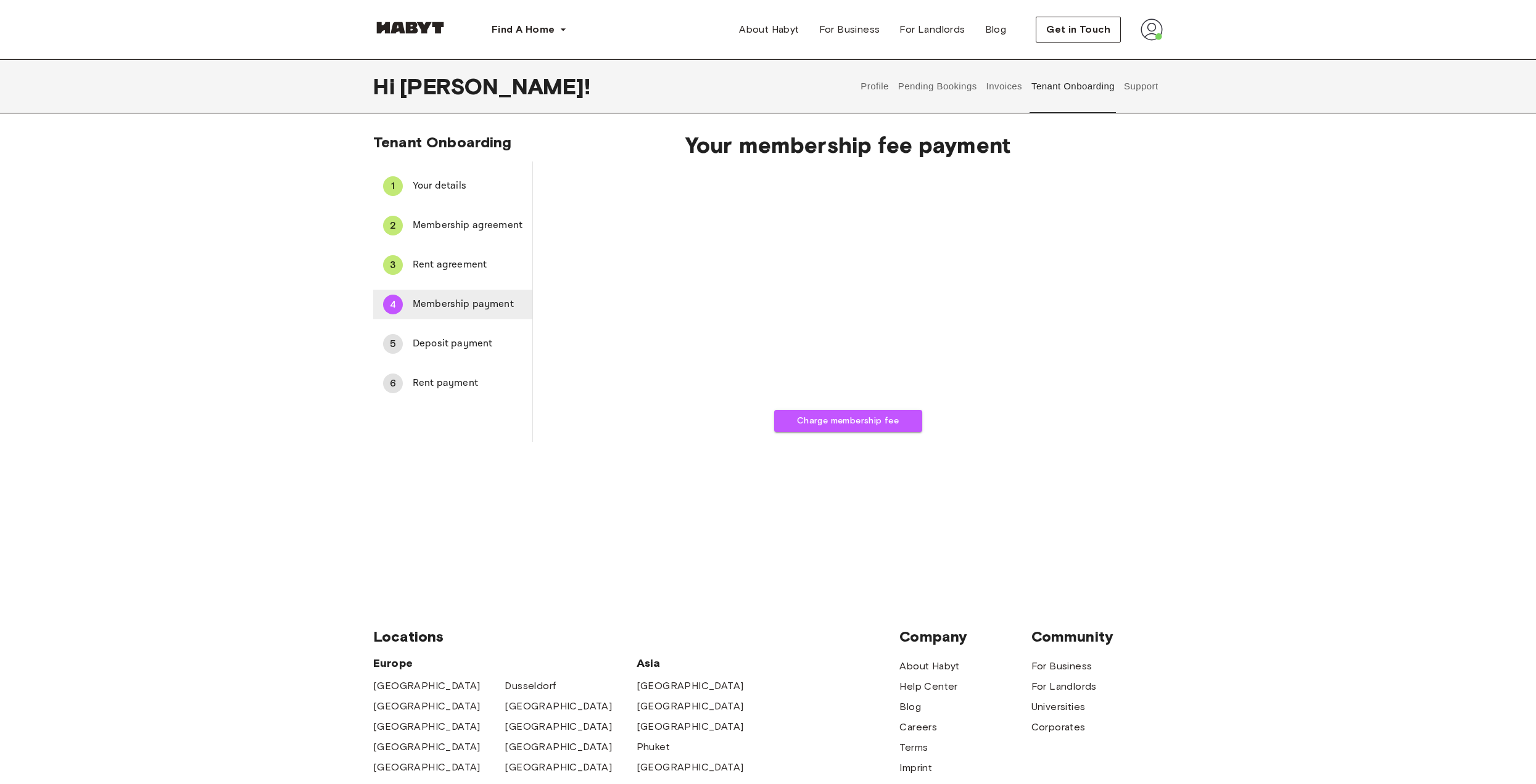
click at [452, 304] on span "Membership payment" at bounding box center [467, 304] width 110 height 15
click at [456, 277] on div "3 Rent agreement" at bounding box center [452, 265] width 159 height 30
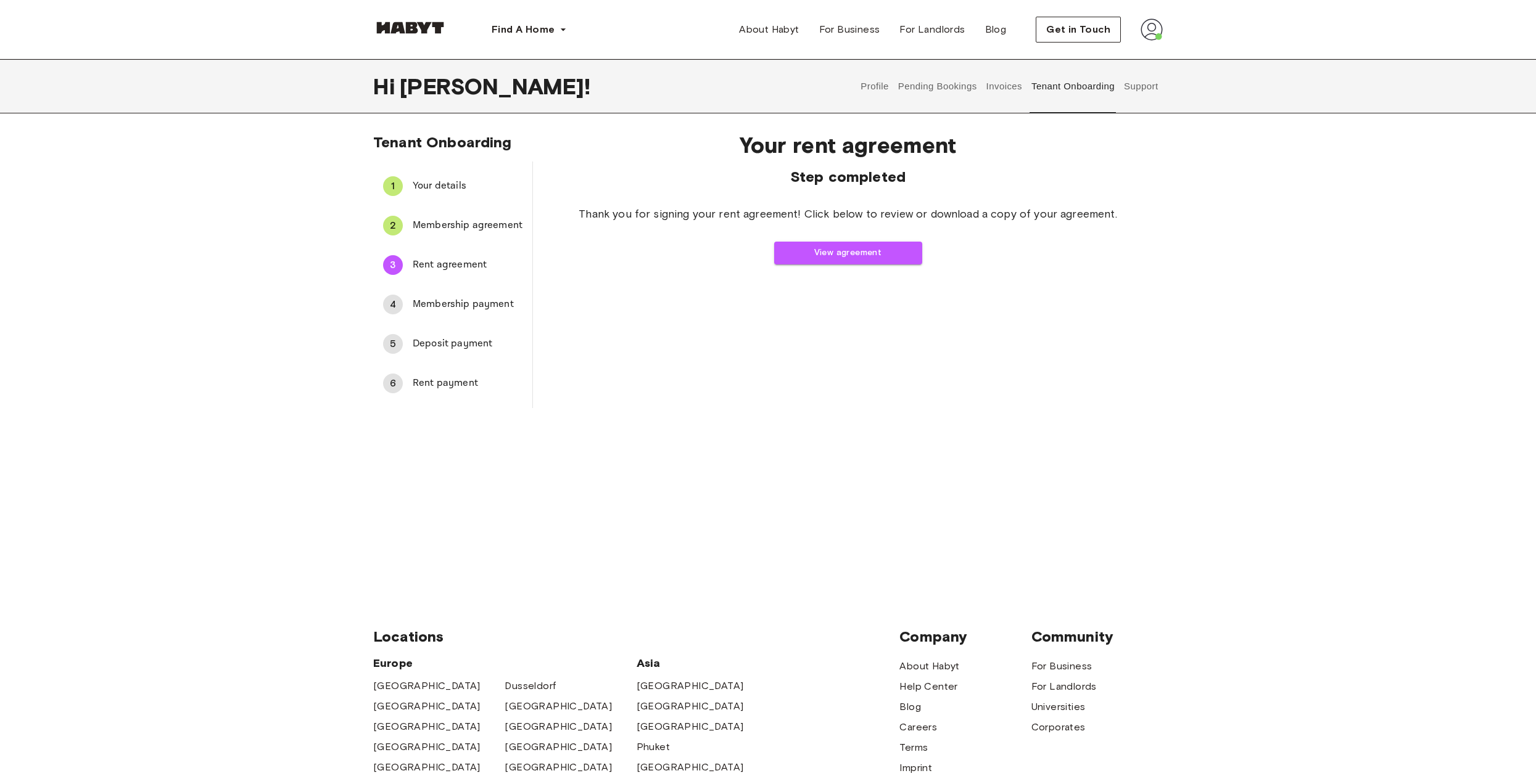
click at [467, 306] on span "Membership payment" at bounding box center [467, 304] width 110 height 15
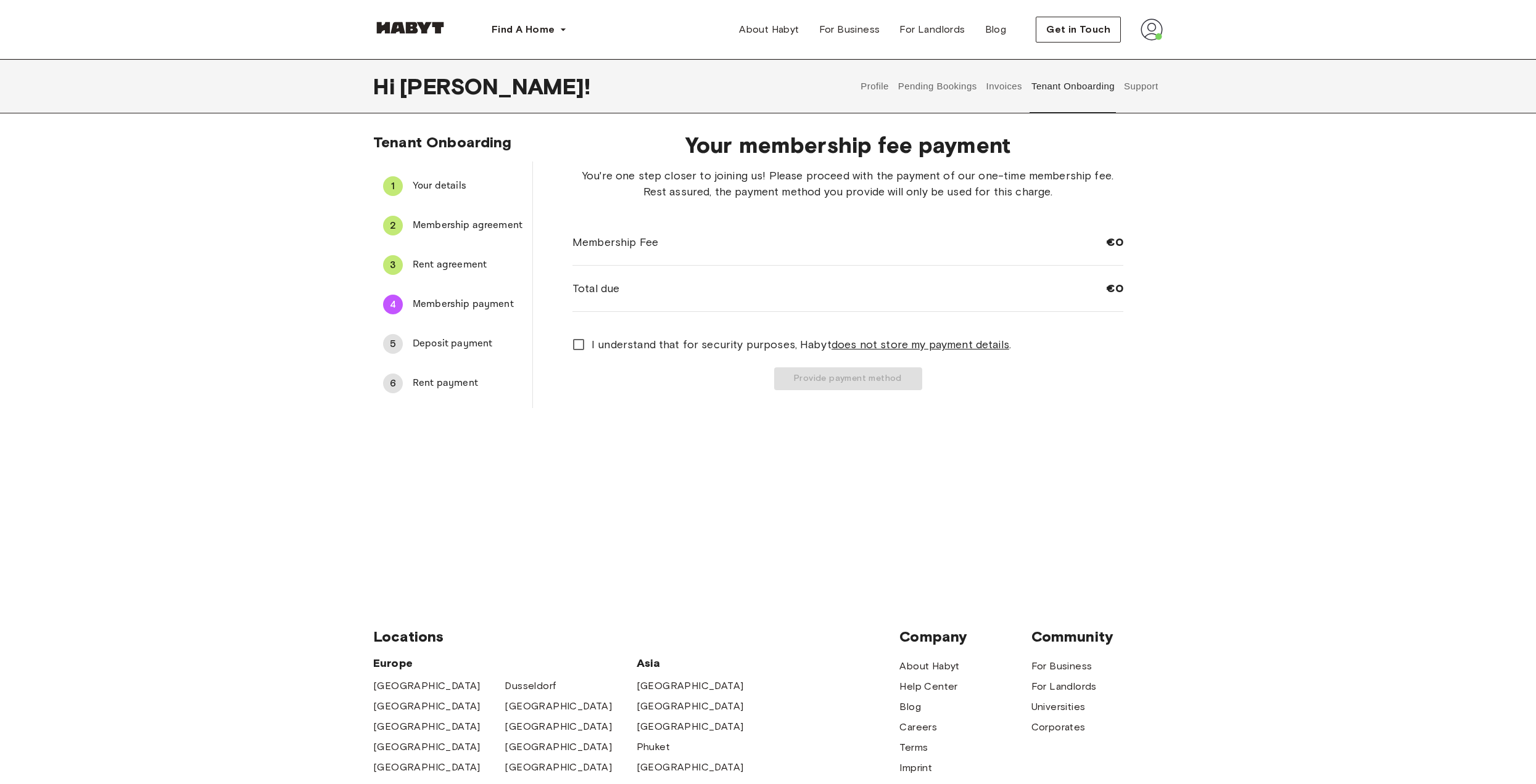
click at [591, 345] on span "I understand that for security purposes, Habyt does not store my payment detail…" at bounding box center [801, 345] width 419 height 16
click at [869, 402] on div "Your membership fee payment You're one step closer to joining us! Please procee…" at bounding box center [848, 265] width 630 height 286
click at [862, 388] on button "Provide payment method" at bounding box center [847, 379] width 148 height 23
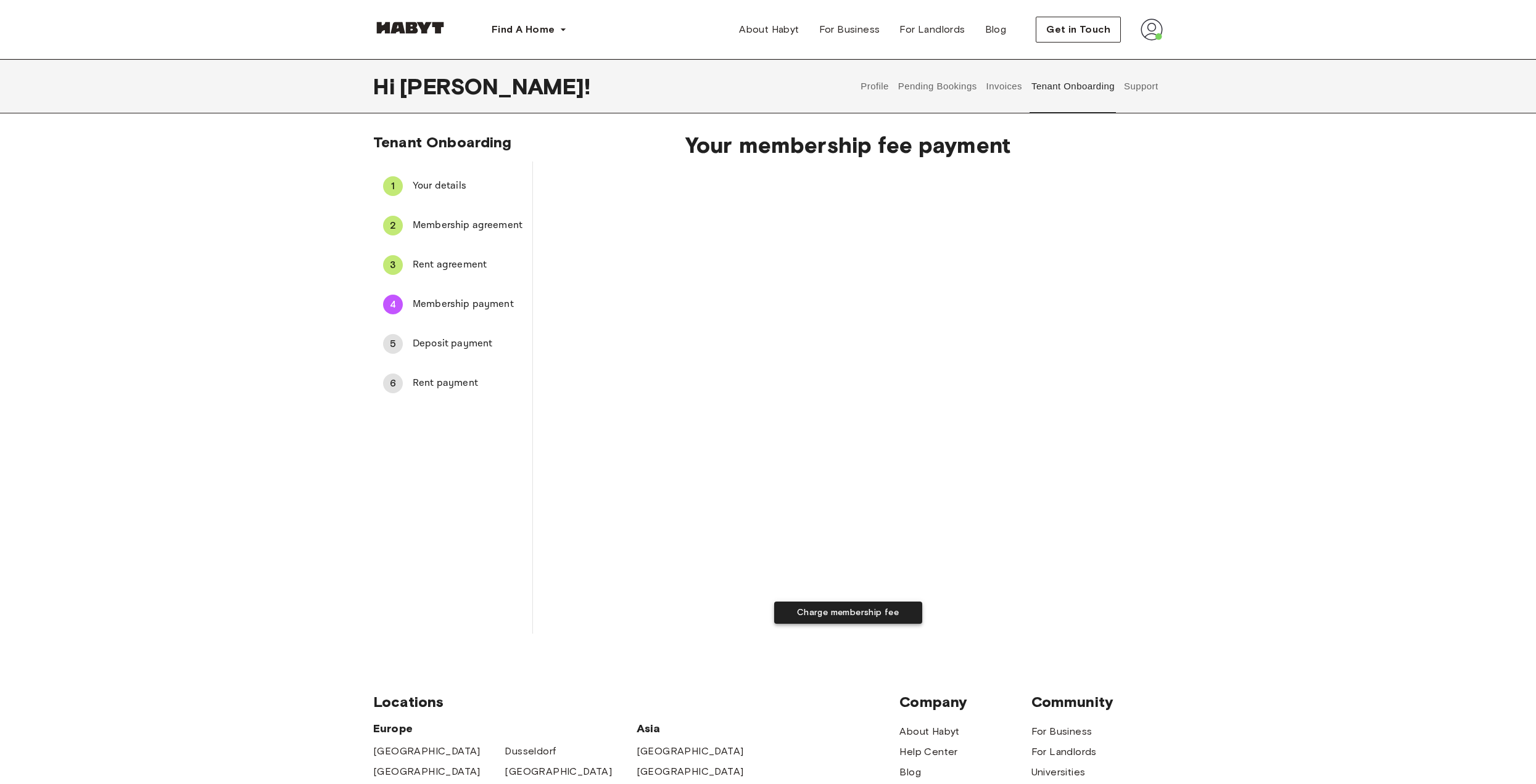
click at [826, 622] on button "Charge membership fee" at bounding box center [847, 613] width 148 height 23
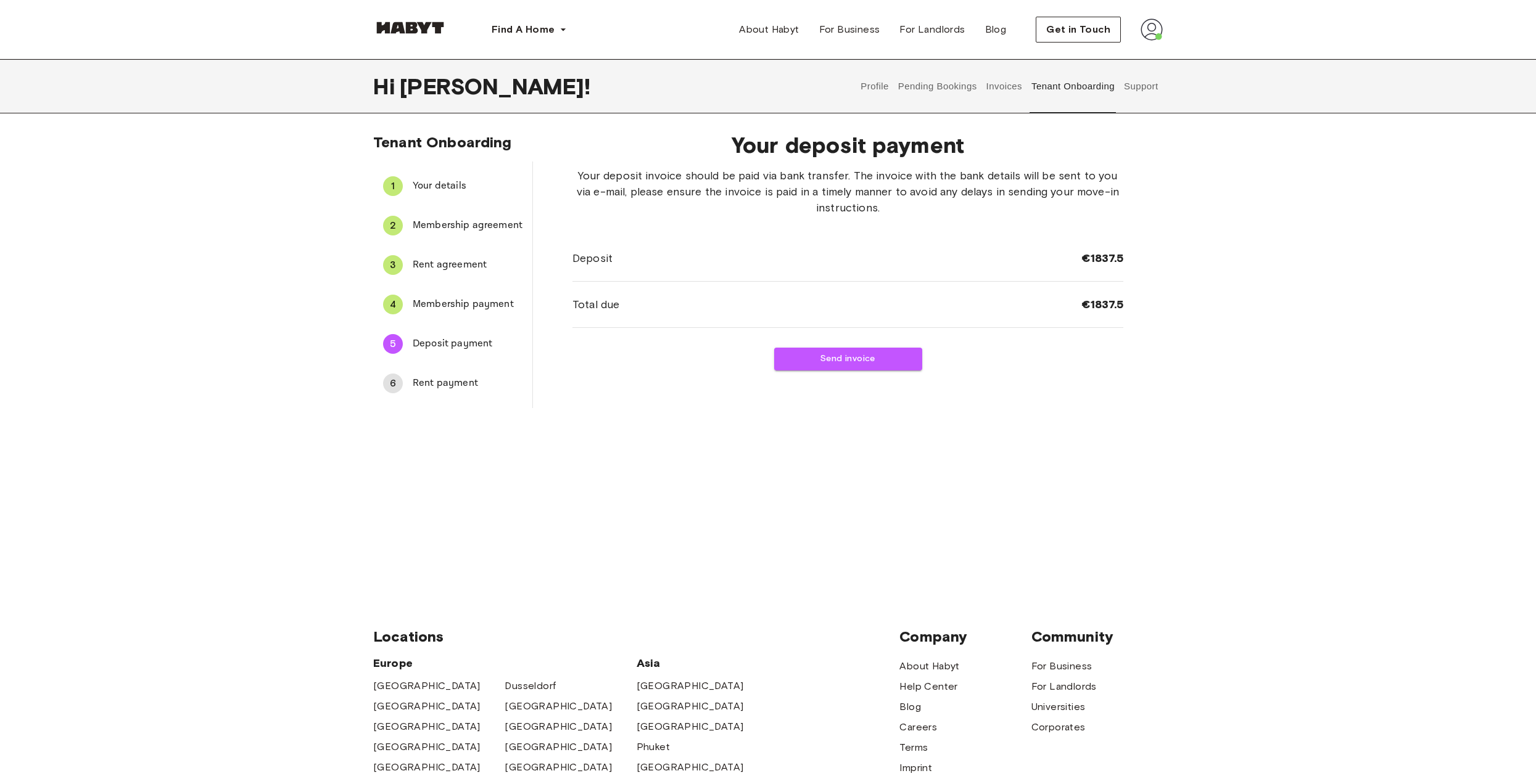
click at [1281, 498] on div "Tenant Onboarding 1 Your details 2 Membership agreement 3 Rent agreement 4 Memb…" at bounding box center [768, 356] width 1536 height 445
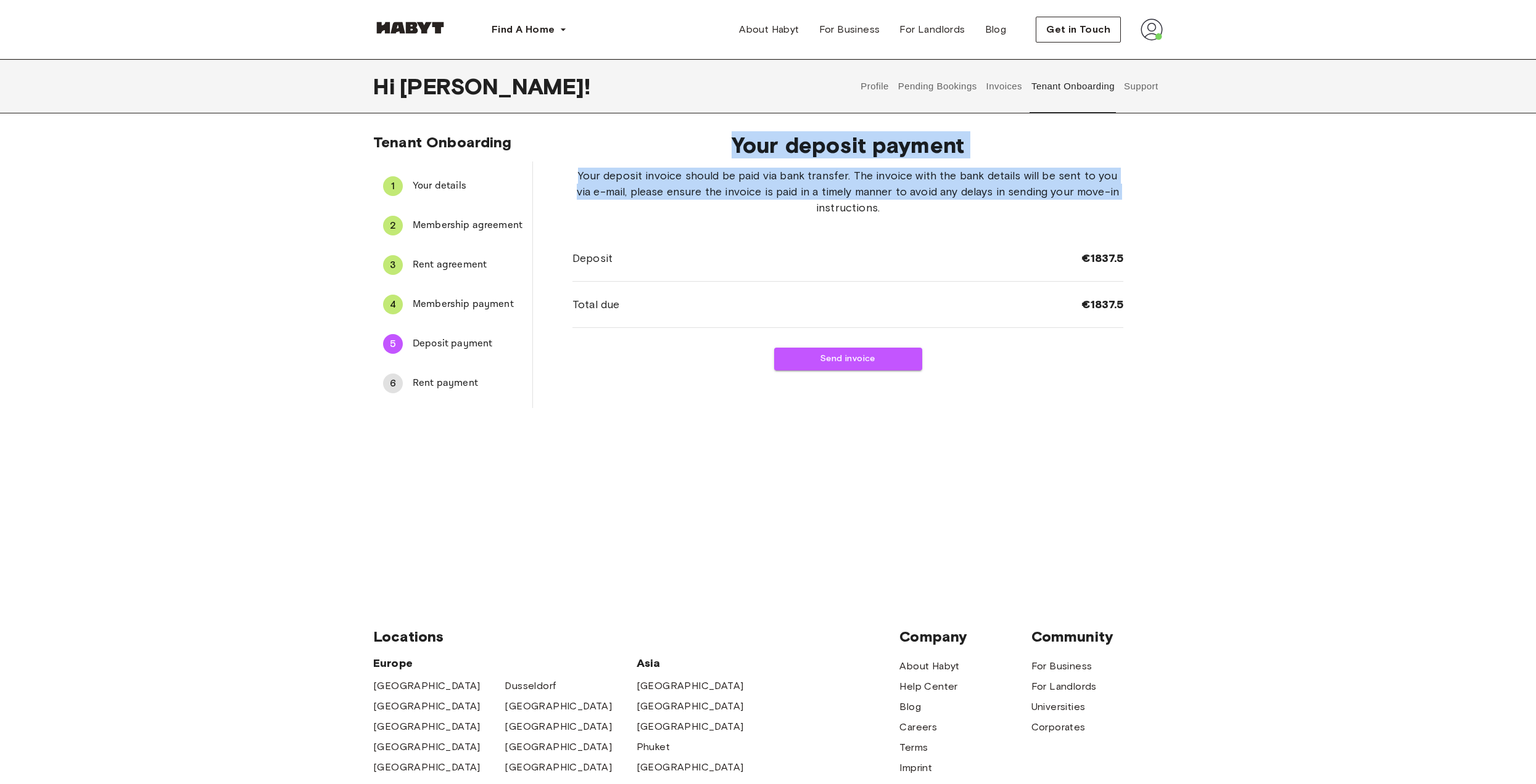
drag, startPoint x: 560, startPoint y: 153, endPoint x: 768, endPoint y: 204, distance: 214.2
click at [768, 204] on div "Your deposit payment Your deposit invoice should be paid via bank transfer. The…" at bounding box center [848, 265] width 630 height 286
click at [782, 207] on span "Your deposit invoice should be paid via bank transfer. The invoice with the ban…" at bounding box center [848, 191] width 551 height 48
drag, startPoint x: 898, startPoint y: 201, endPoint x: 556, endPoint y: 165, distance: 343.9
click at [556, 165] on div "Your deposit payment Your deposit invoice should be paid via bank transfer. The…" at bounding box center [848, 265] width 630 height 286
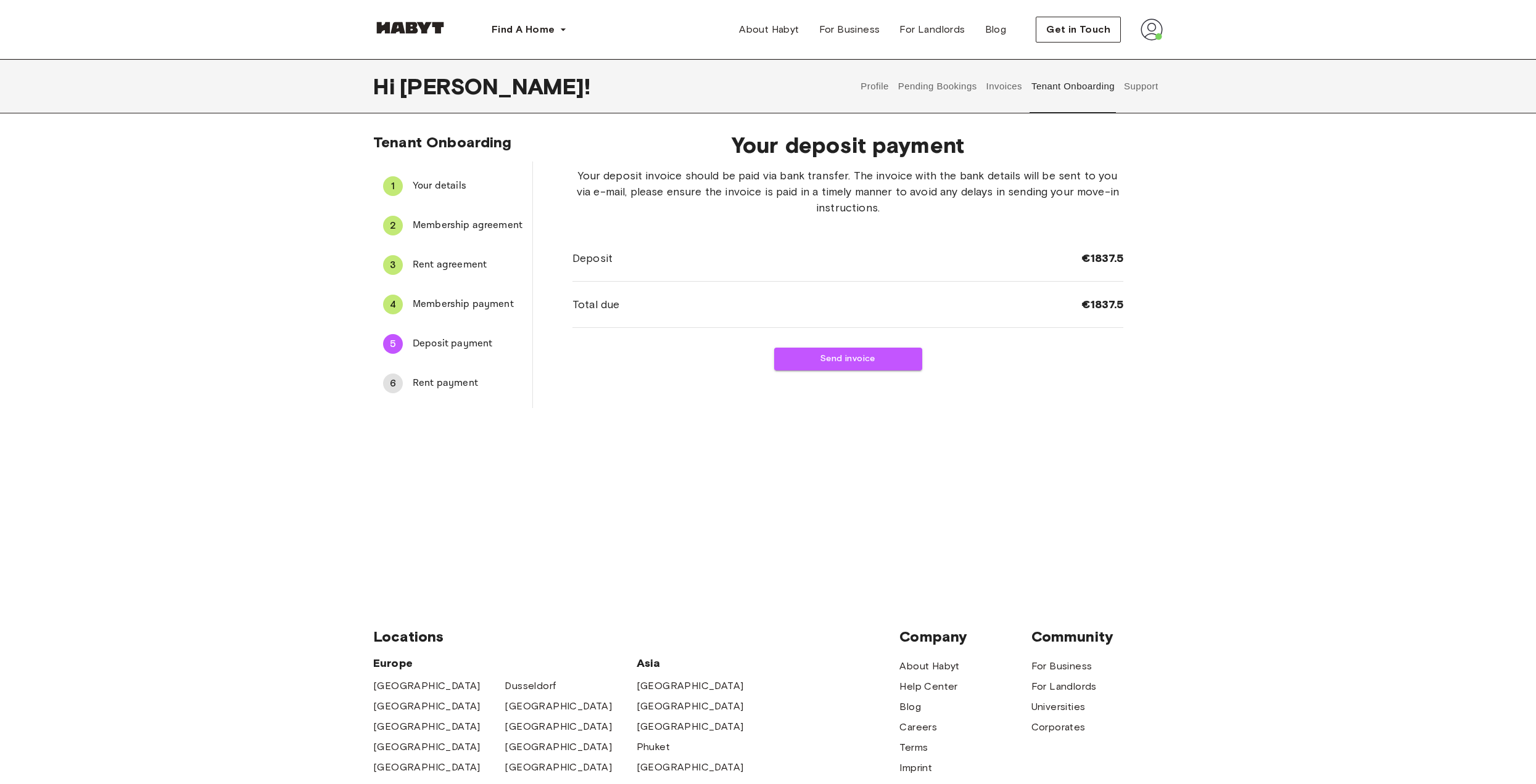
click at [861, 230] on div "Your deposit invoice should be paid via bank transfer. The invoice with the ban…" at bounding box center [848, 247] width 551 height 160
drag, startPoint x: 792, startPoint y: 194, endPoint x: 867, endPoint y: 208, distance: 76.3
click at [867, 208] on span "Your deposit invoice should be paid via bank transfer. The invoice with the ban…" at bounding box center [848, 191] width 551 height 48
click at [880, 360] on button "Send invoice" at bounding box center [847, 360] width 148 height 23
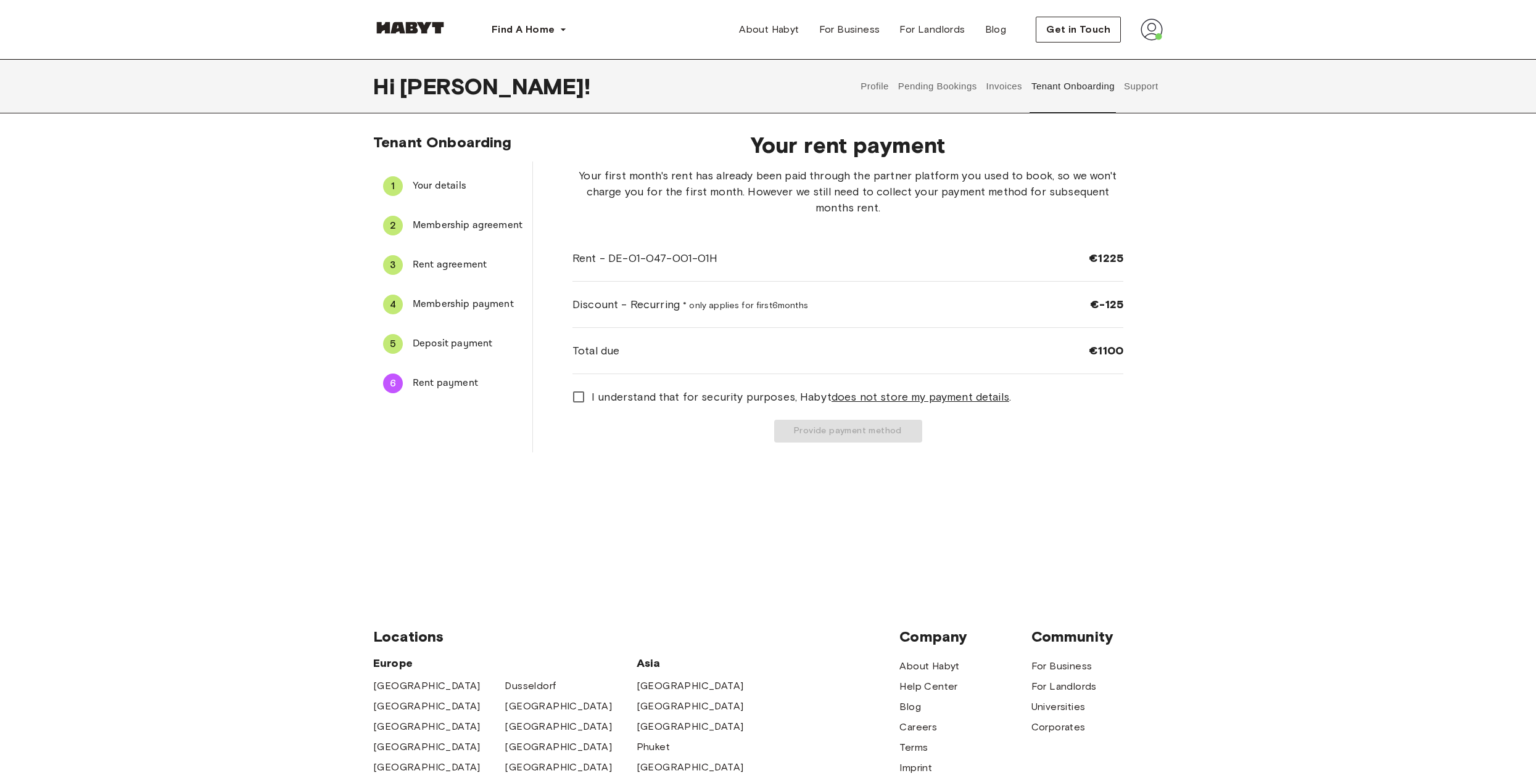
click at [591, 396] on span "I understand that for security purposes, Habyt does not store my payment detail…" at bounding box center [801, 397] width 419 height 16
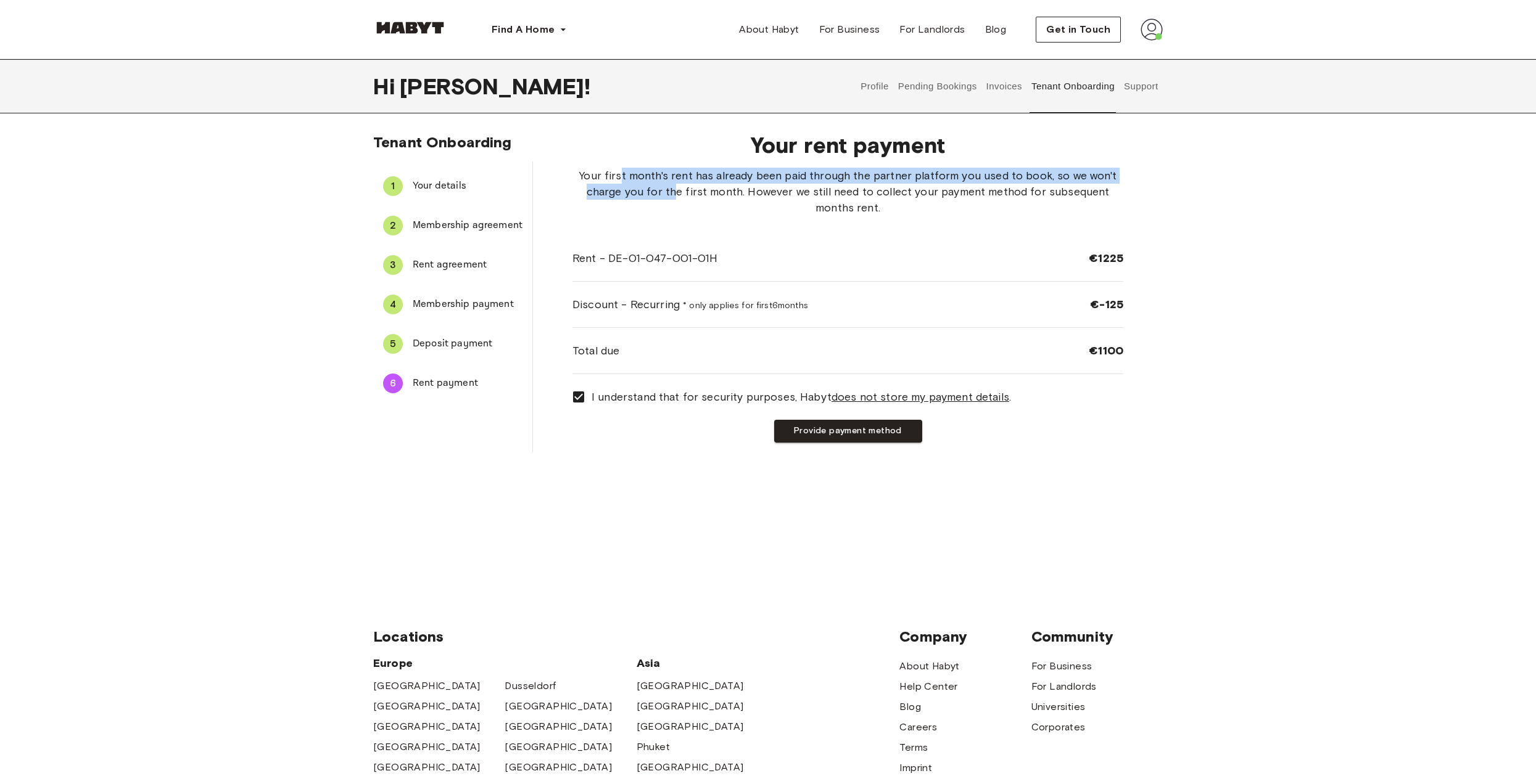
drag, startPoint x: 618, startPoint y: 178, endPoint x: 678, endPoint y: 195, distance: 62.4
click at [678, 195] on span "Your first month's rent has already been paid through the partner platform you …" at bounding box center [848, 191] width 551 height 48
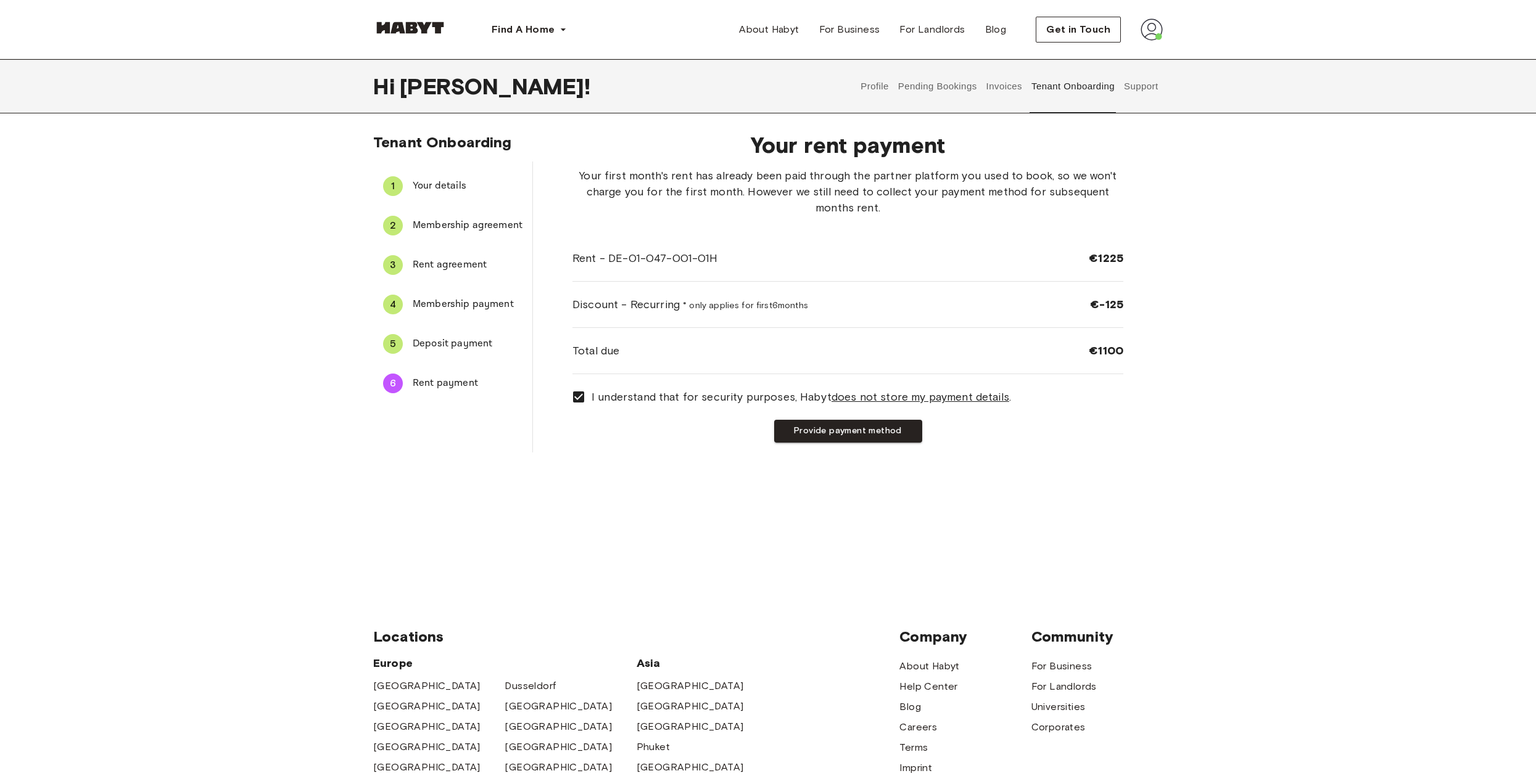
click at [780, 224] on div "Your first month's rent has already been paid through the partner platform you …" at bounding box center [848, 271] width 551 height 207
drag, startPoint x: 720, startPoint y: 197, endPoint x: 886, endPoint y: 232, distance: 169.6
click at [886, 232] on div "Your first month's rent has already been paid through the partner platform you …" at bounding box center [848, 271] width 551 height 207
click at [909, 224] on div "Your first month's rent has already been paid through the partner platform you …" at bounding box center [848, 271] width 551 height 207
click at [849, 428] on button "Provide payment method" at bounding box center [847, 431] width 148 height 23
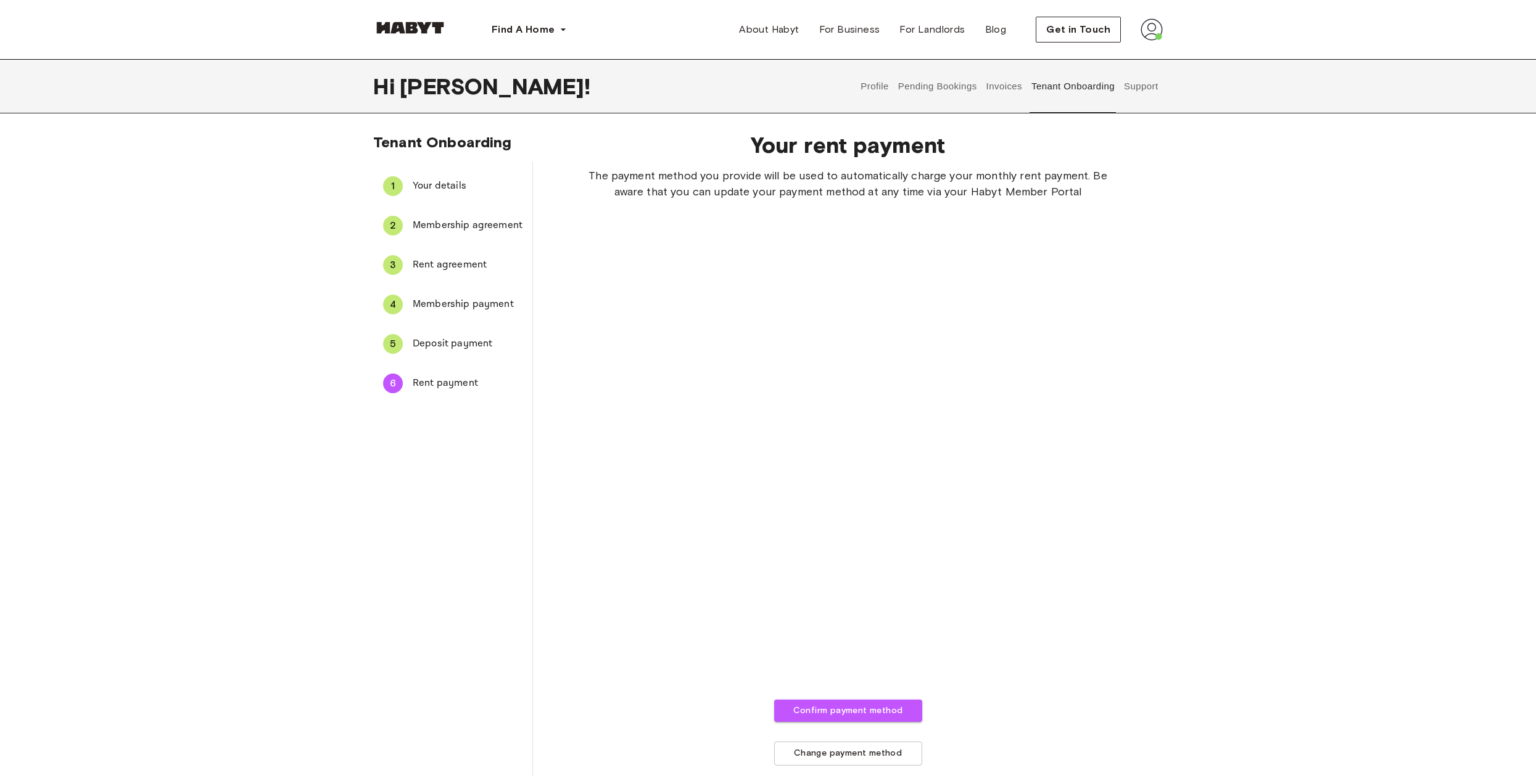
click at [830, 709] on button "Confirm payment method" at bounding box center [847, 711] width 148 height 23
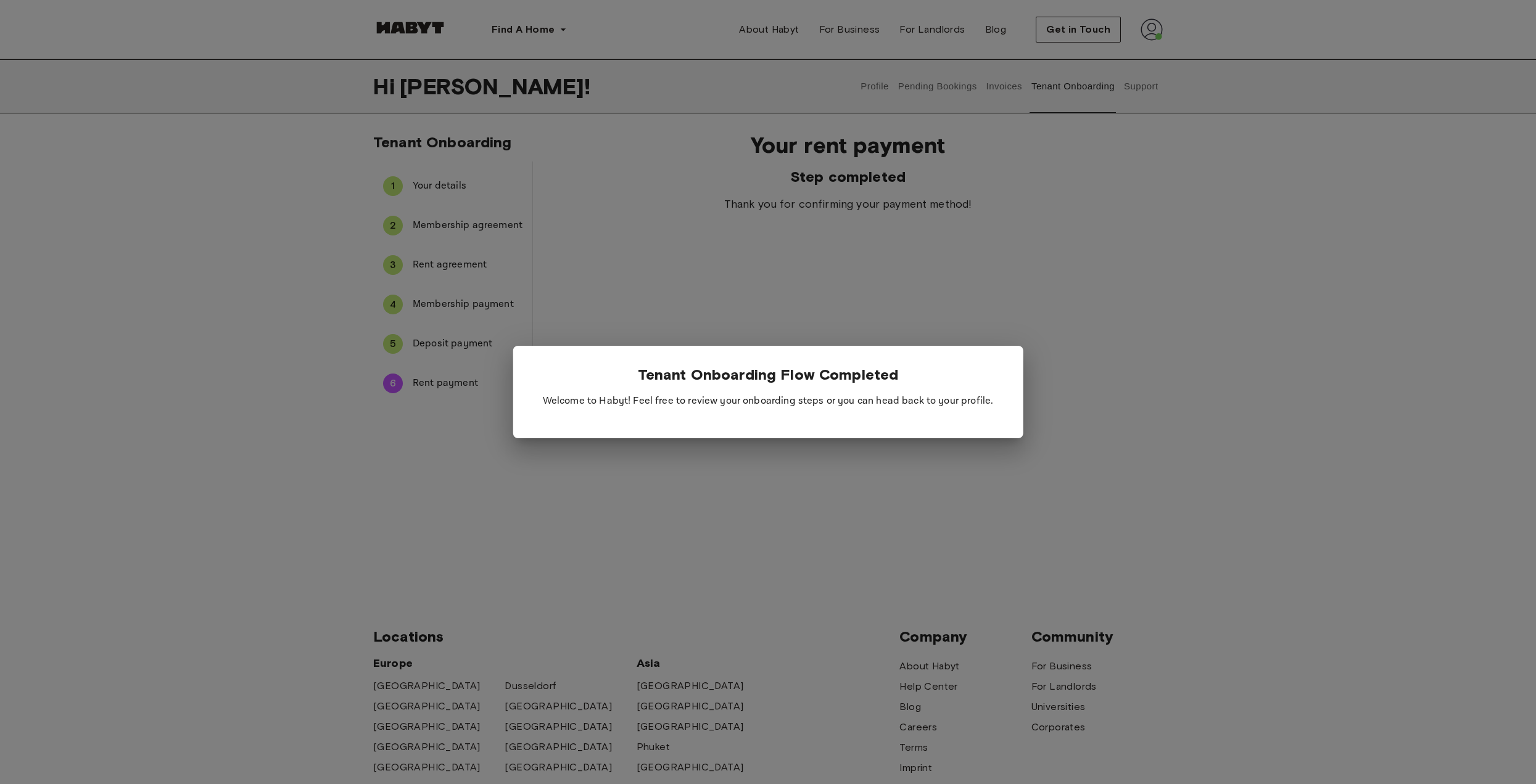
click at [674, 307] on div at bounding box center [768, 392] width 1536 height 784
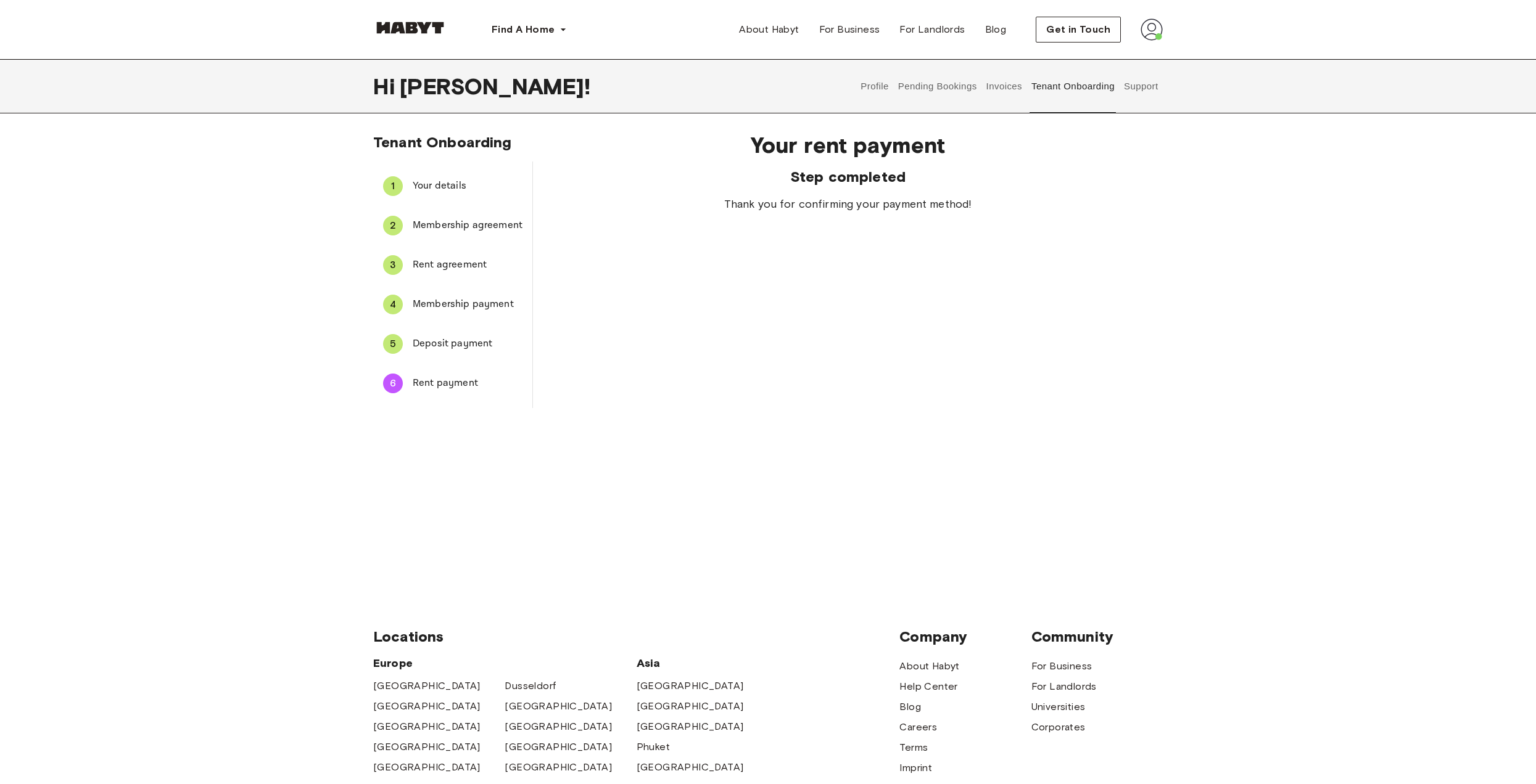
click at [862, 87] on button "Profile" at bounding box center [875, 87] width 32 height 54
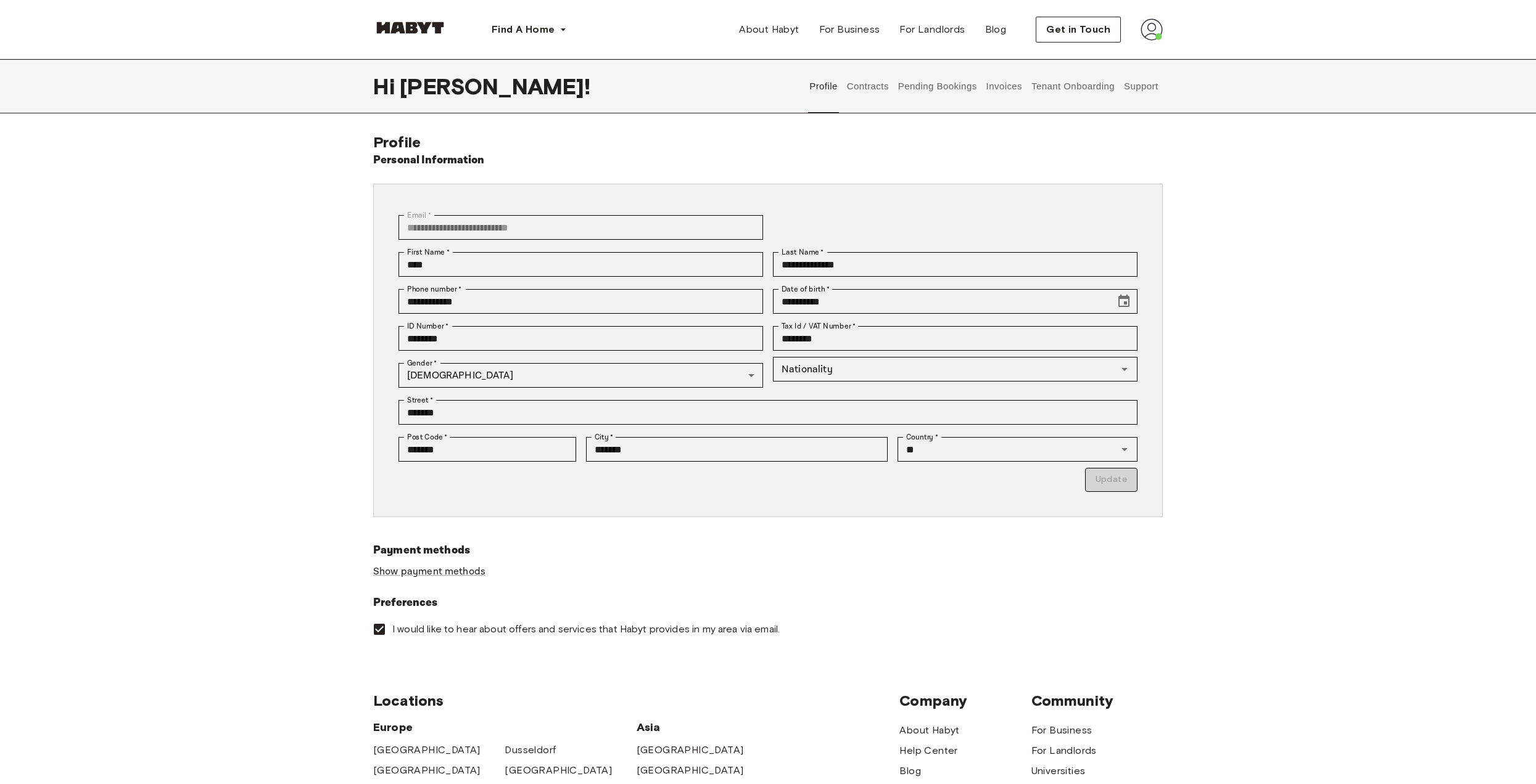
click at [868, 80] on button "Contracts" at bounding box center [867, 87] width 45 height 54
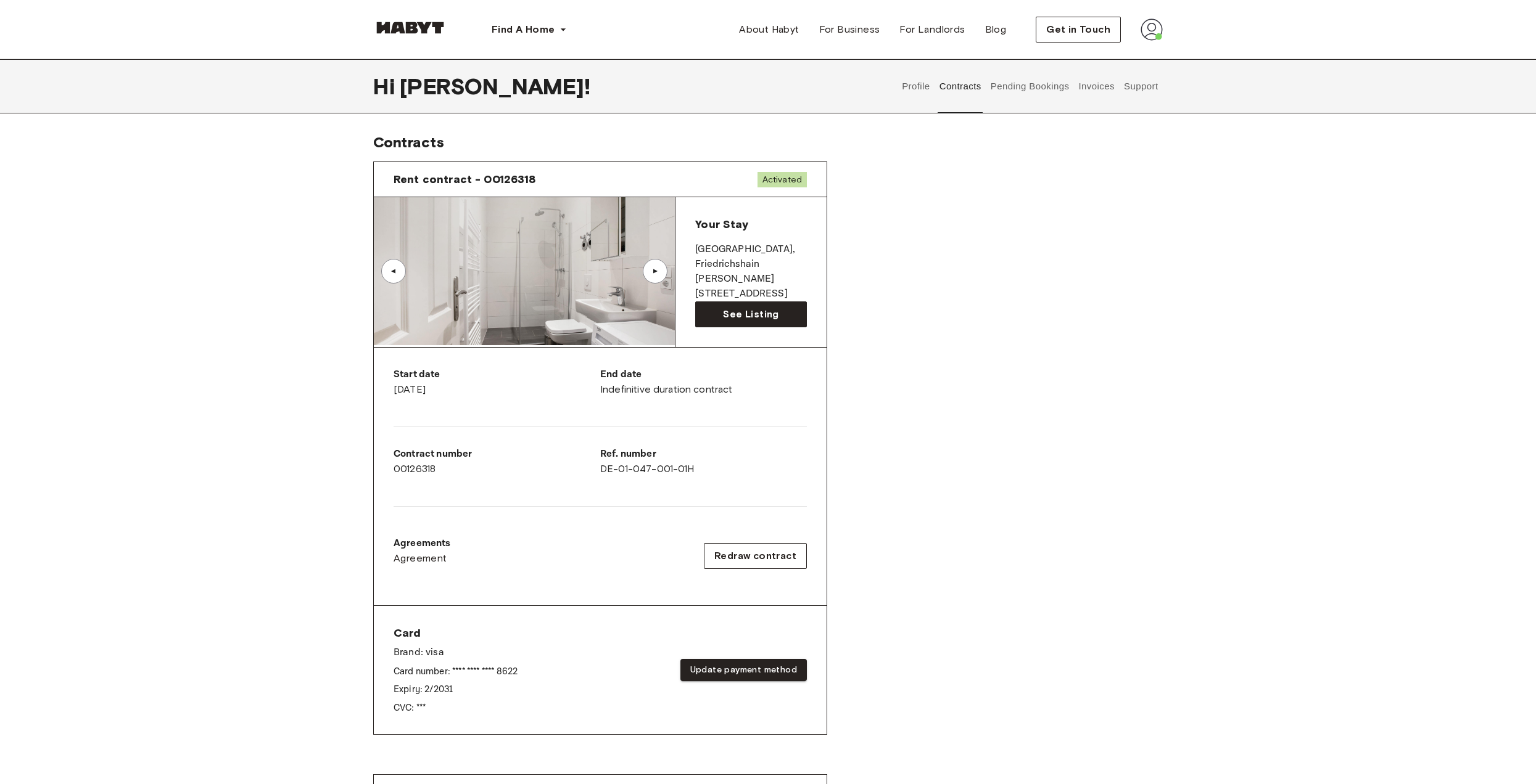
click at [658, 267] on div "▲" at bounding box center [655, 271] width 25 height 25
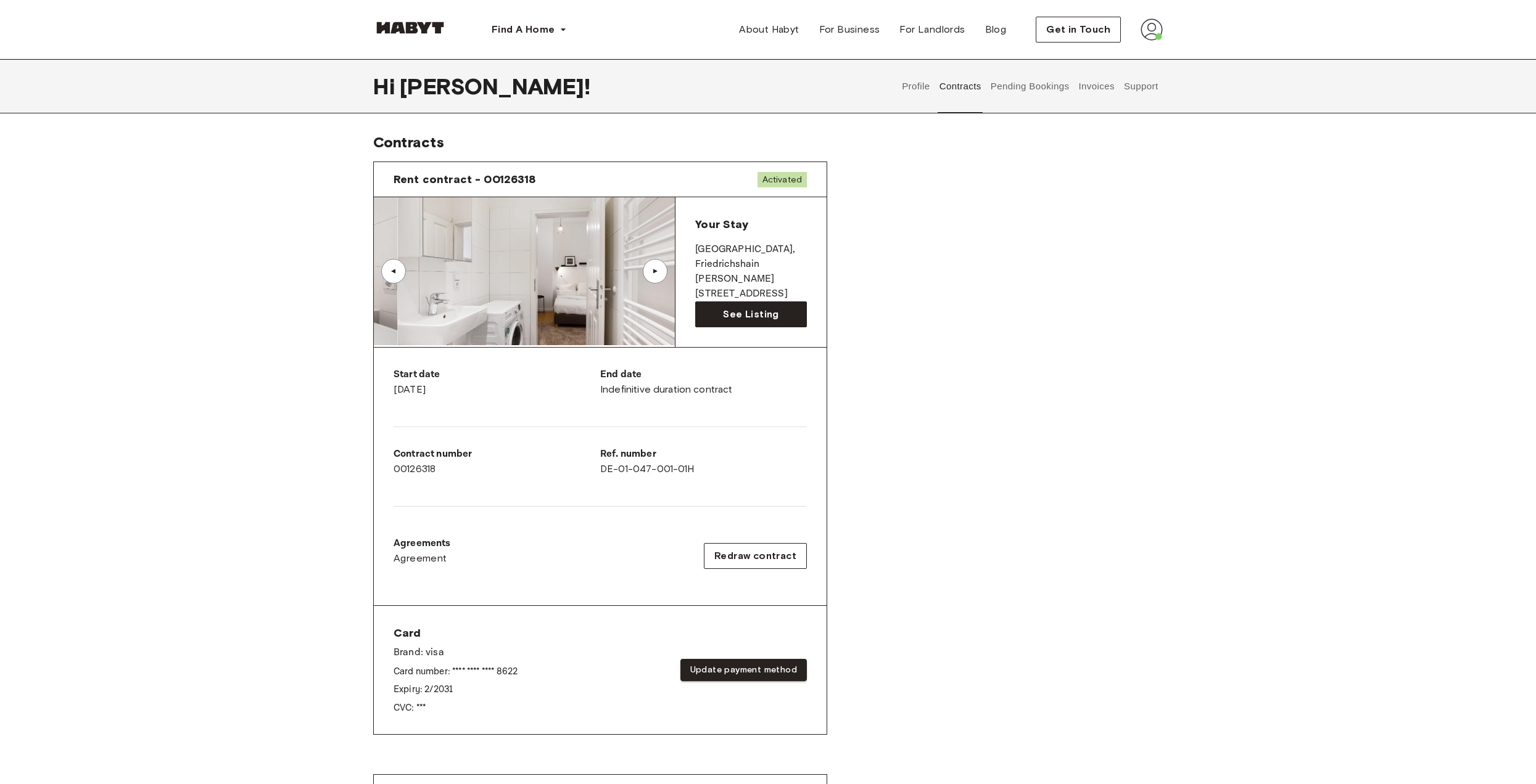
click at [658, 267] on div "▲" at bounding box center [655, 271] width 25 height 25
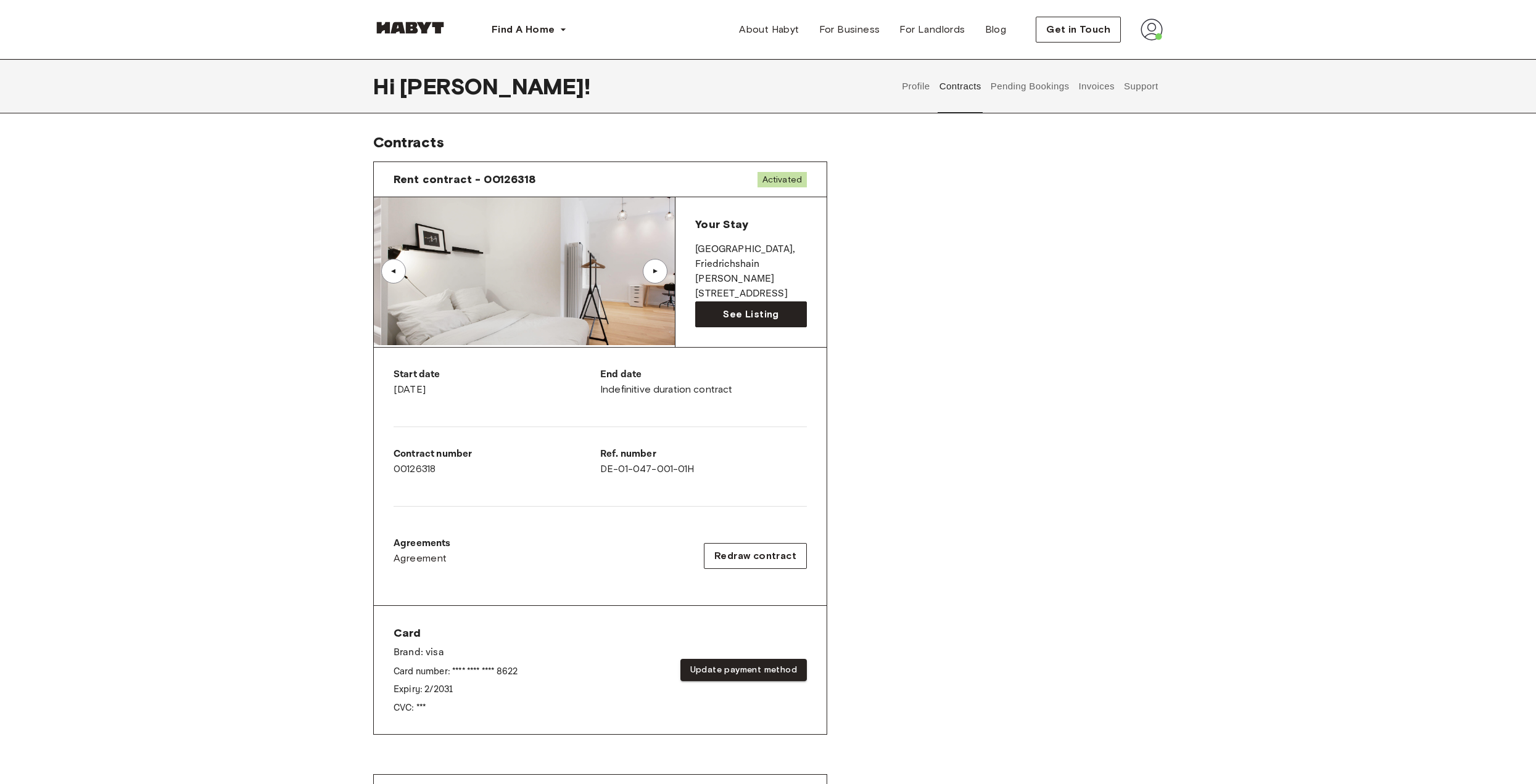
click at [658, 267] on div "▲" at bounding box center [655, 271] width 25 height 25
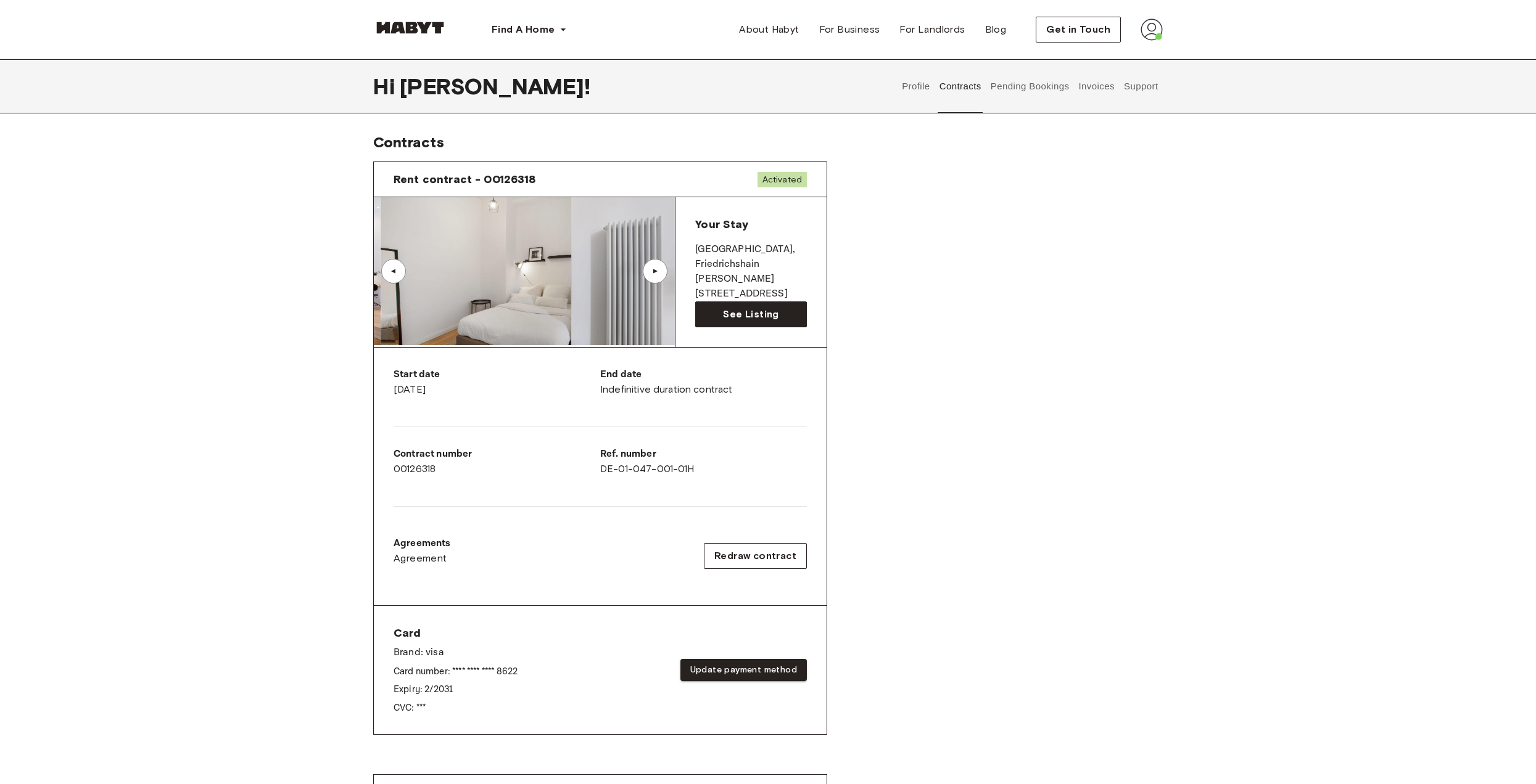
click at [658, 267] on div "▲" at bounding box center [655, 271] width 25 height 25
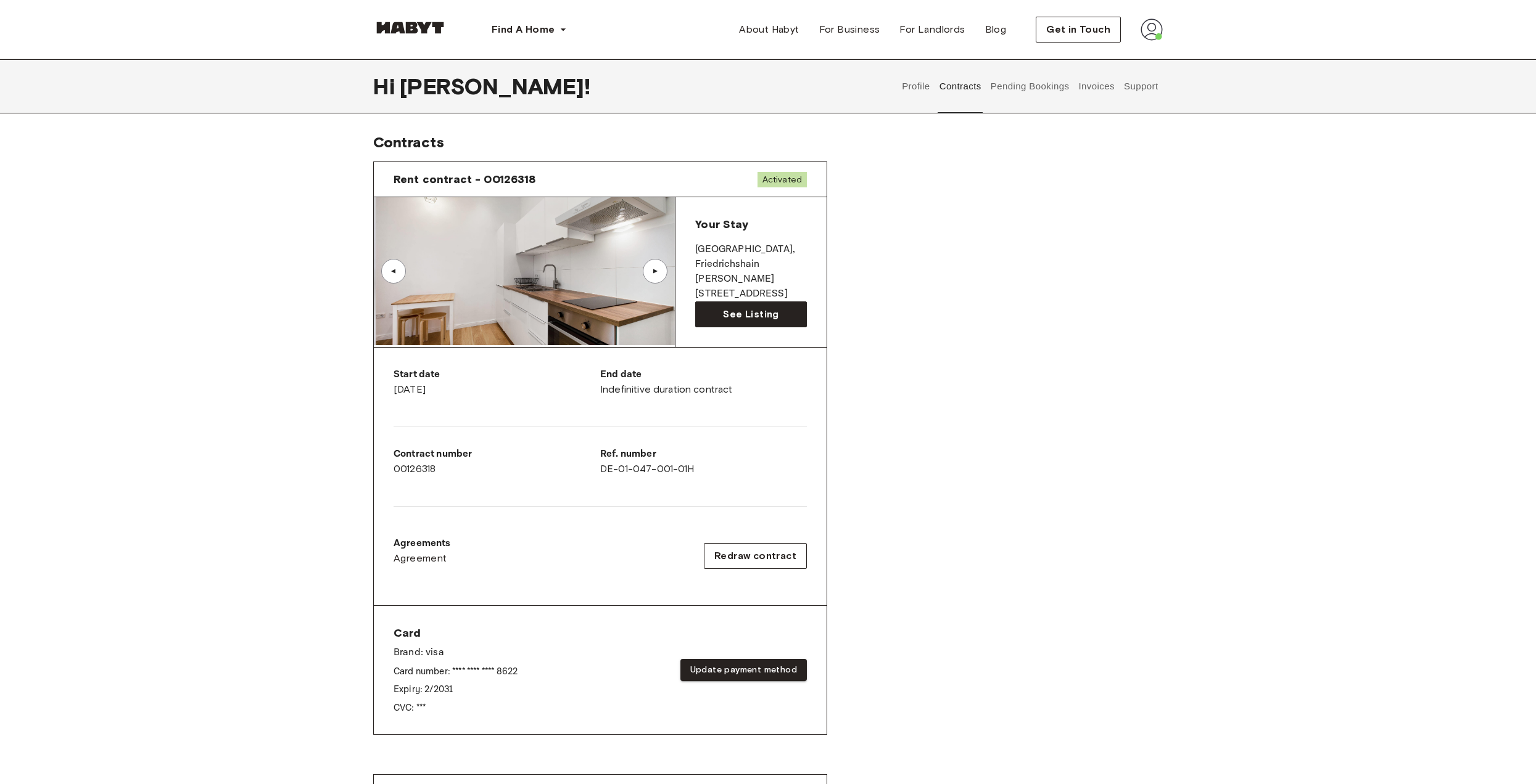
click at [658, 267] on div "▲" at bounding box center [655, 271] width 25 height 25
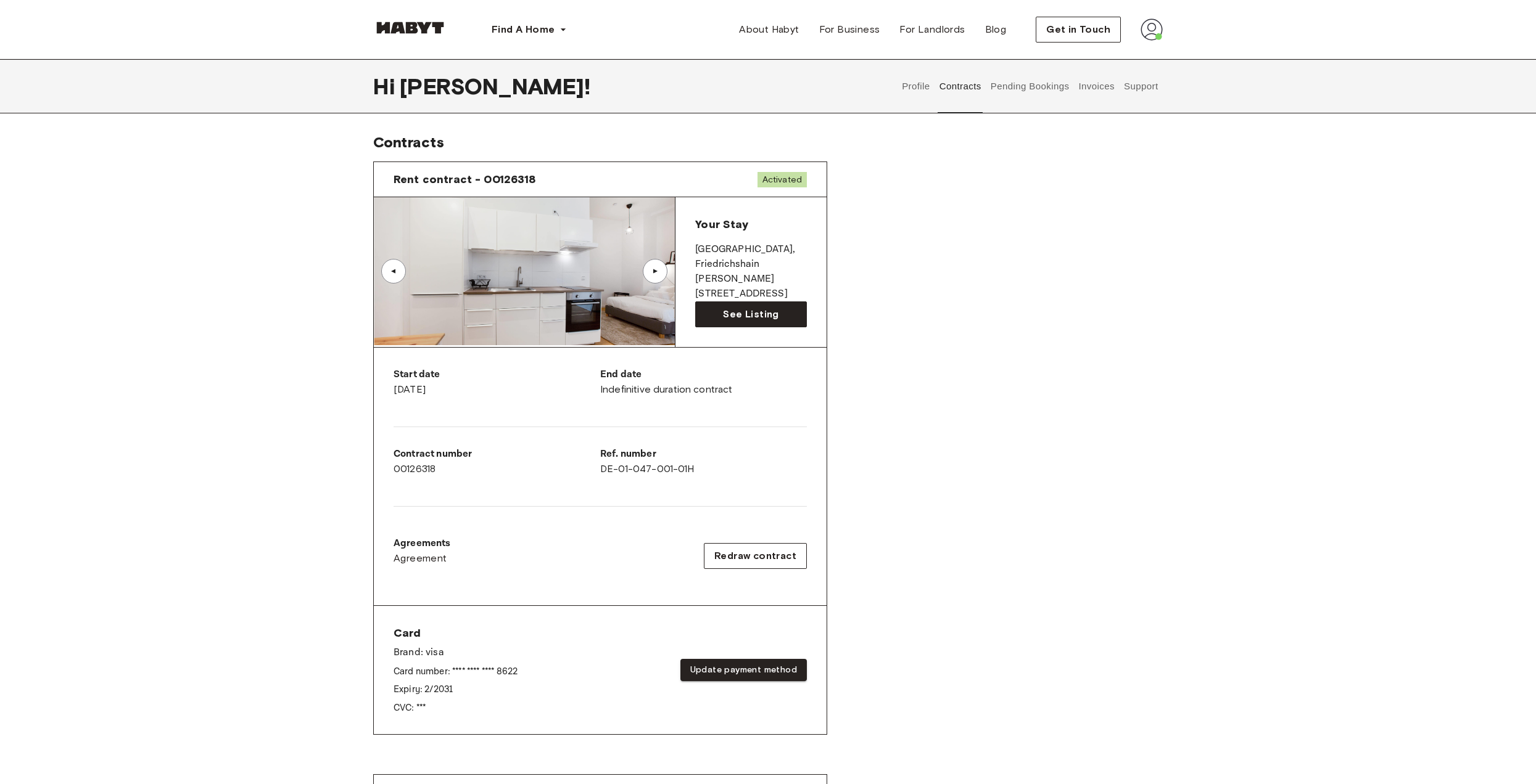
click at [1016, 90] on button "Pending Bookings" at bounding box center [1030, 87] width 82 height 54
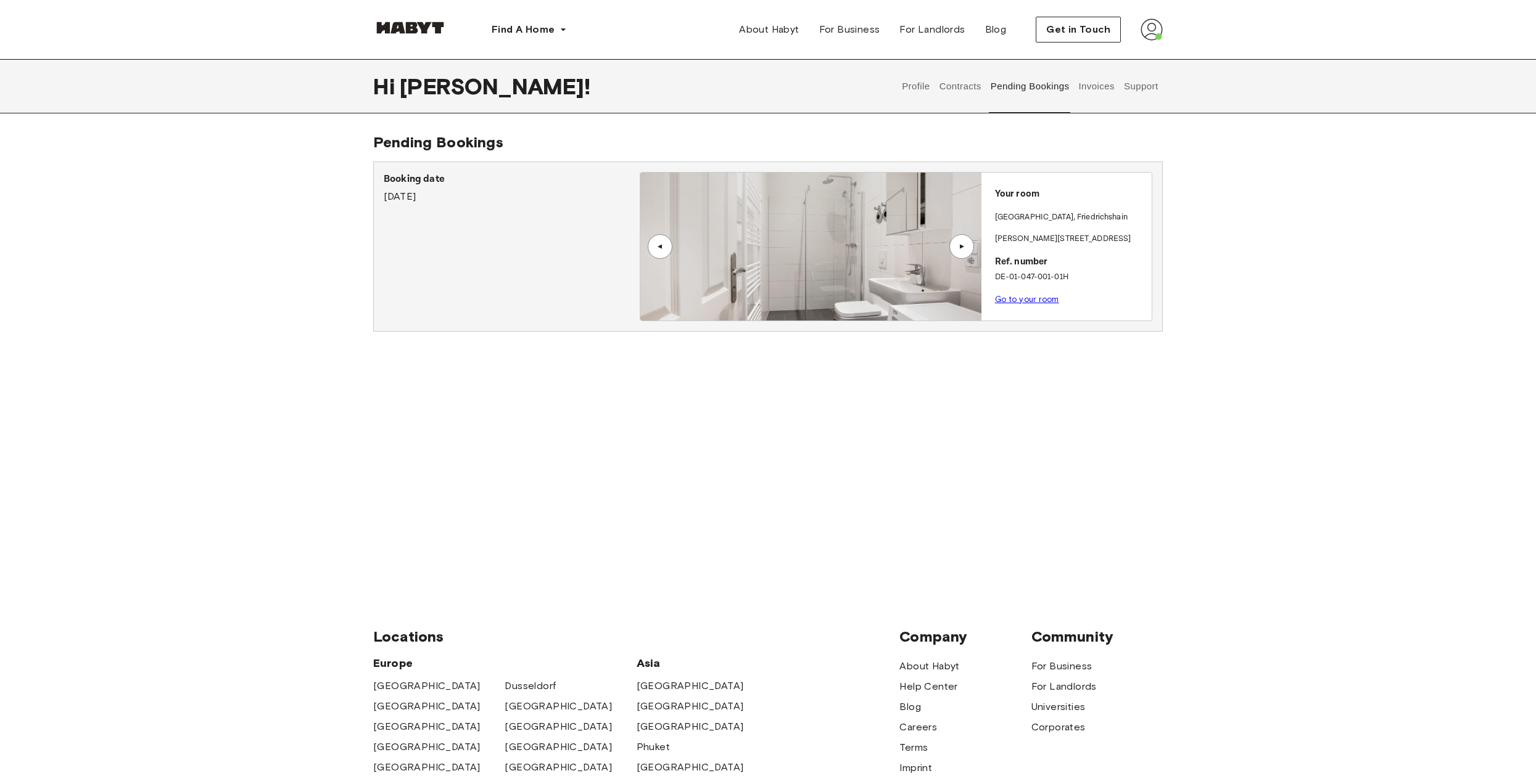
click at [1075, 99] on div "Profile Contracts Pending Bookings Invoices Support" at bounding box center [1030, 87] width 265 height 54
click at [1103, 85] on button "Invoices" at bounding box center [1097, 87] width 39 height 54
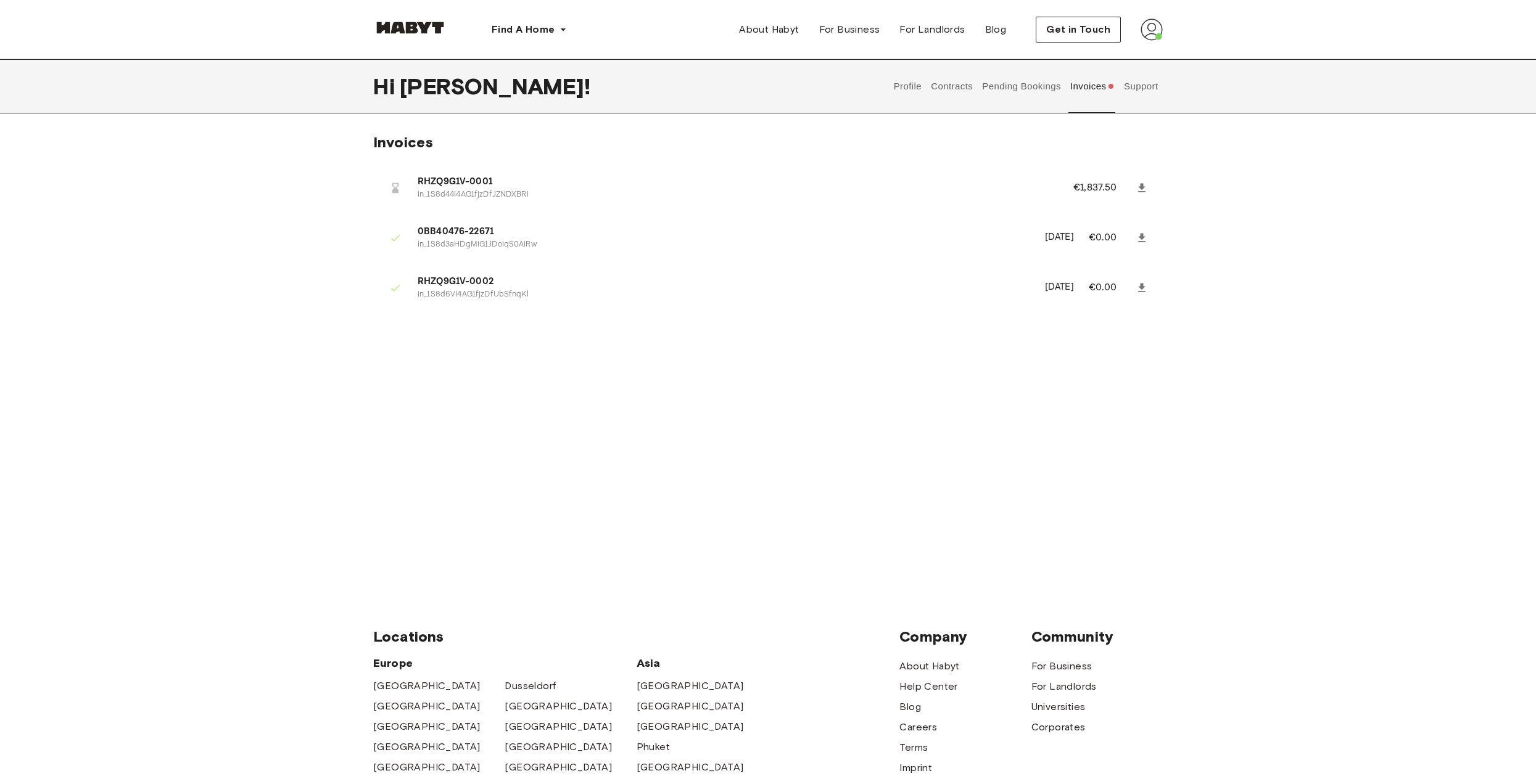
click at [1148, 191] on link at bounding box center [1141, 188] width 22 height 22
click at [1036, 92] on button "Pending Bookings" at bounding box center [1022, 87] width 82 height 54
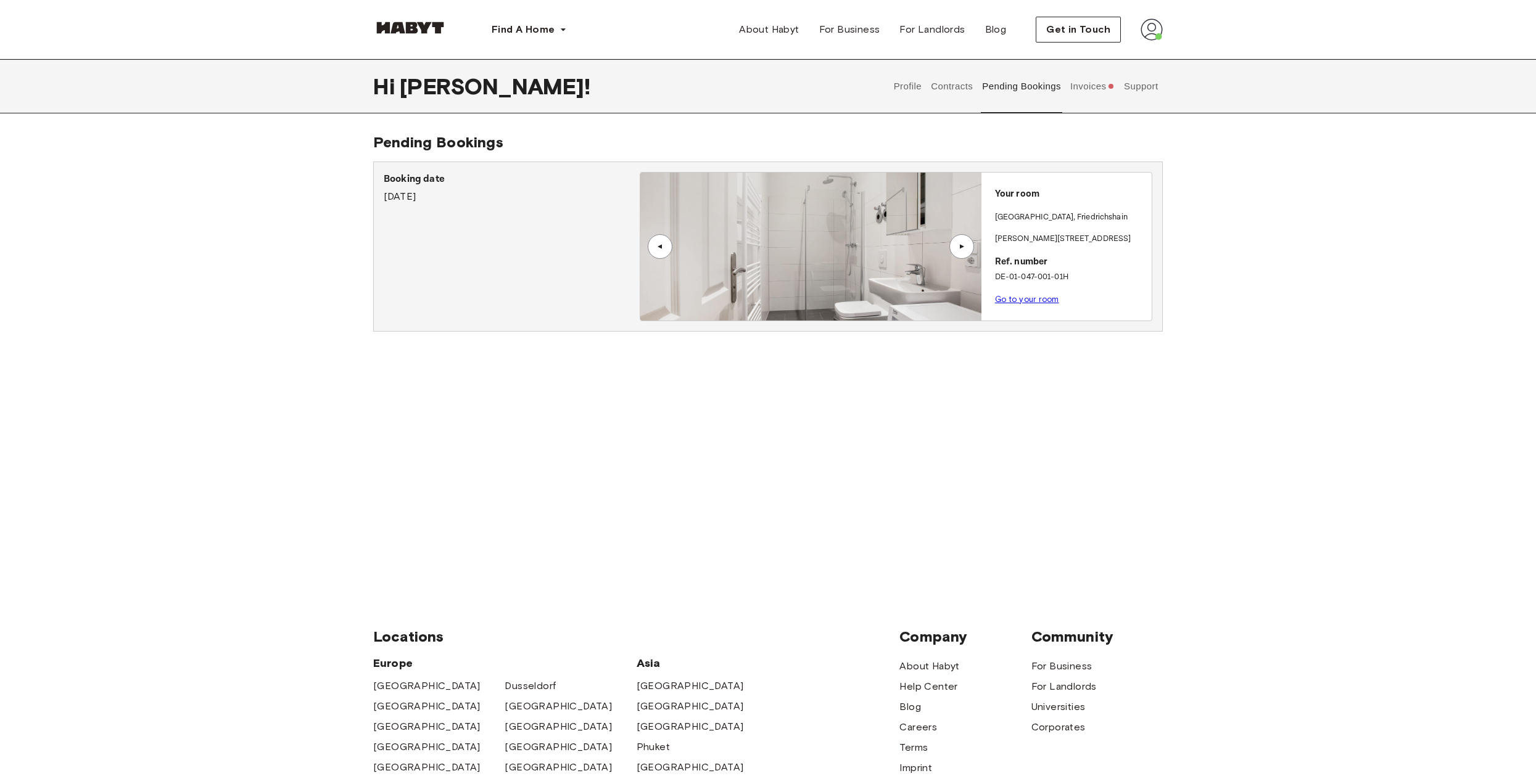
click at [1083, 88] on button "Invoices" at bounding box center [1092, 87] width 47 height 54
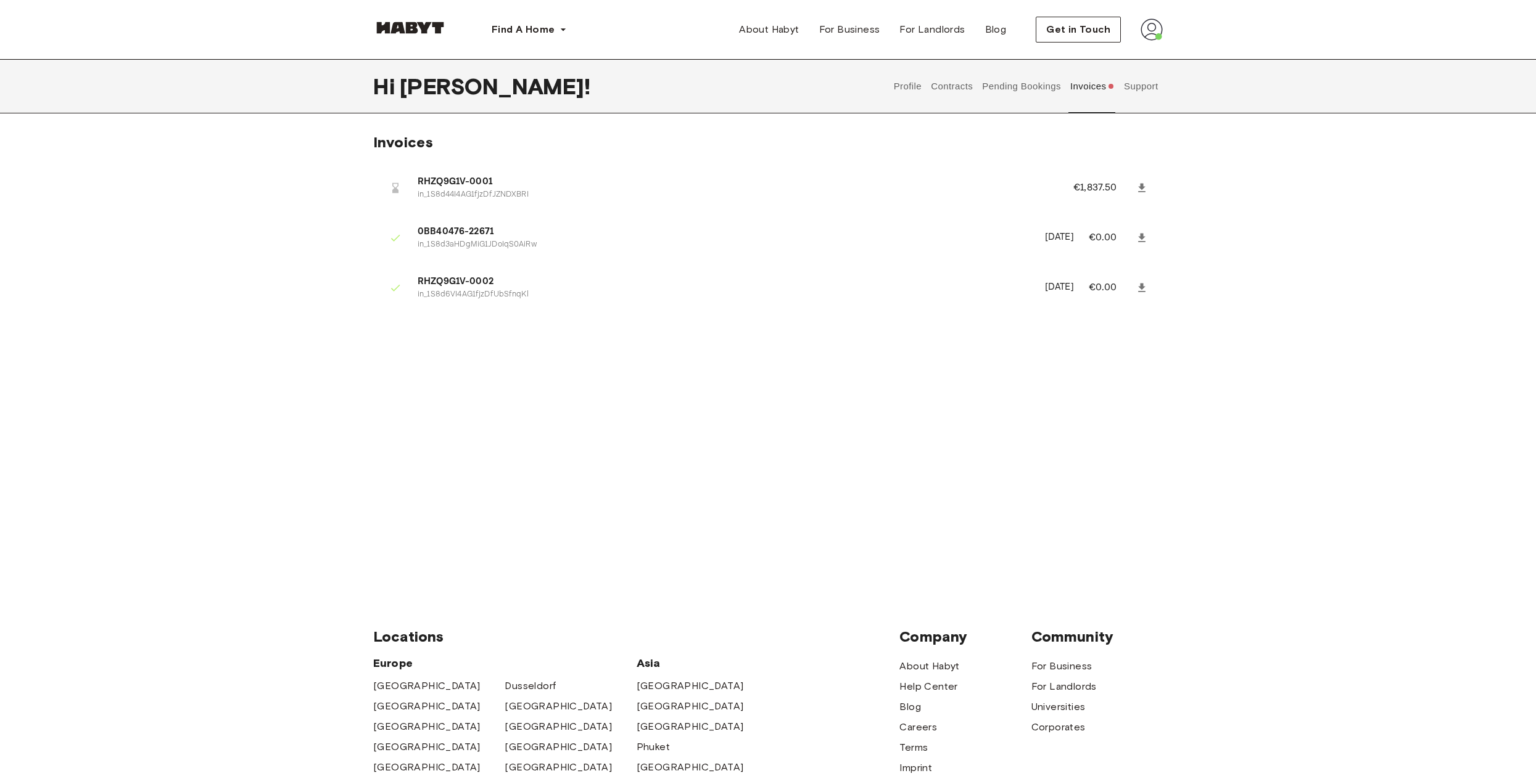
click at [1132, 83] on button "Support" at bounding box center [1140, 87] width 38 height 54
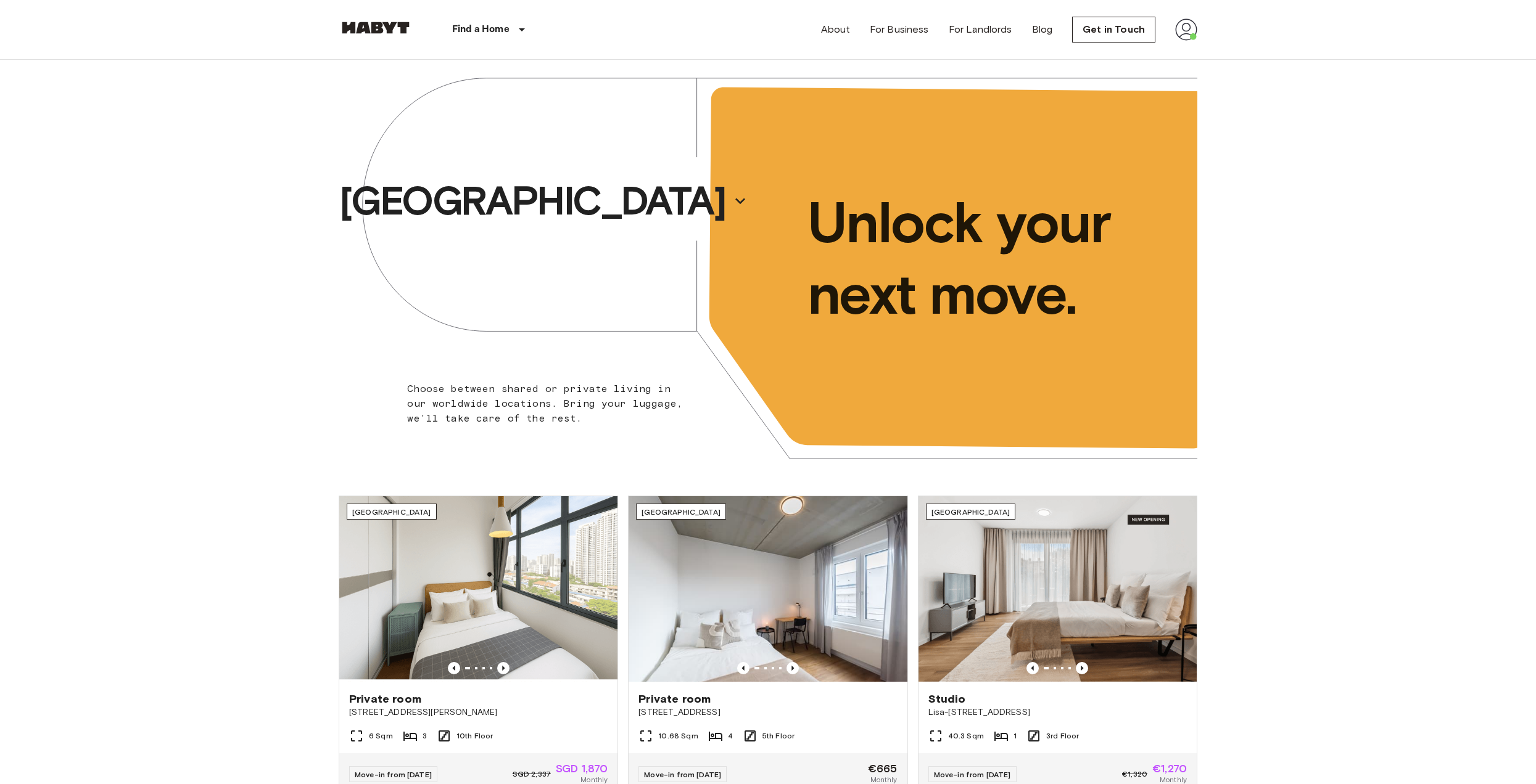
click at [1184, 30] on img at bounding box center [1185, 29] width 22 height 22
click at [1211, 49] on li "Profile" at bounding box center [1236, 51] width 124 height 22
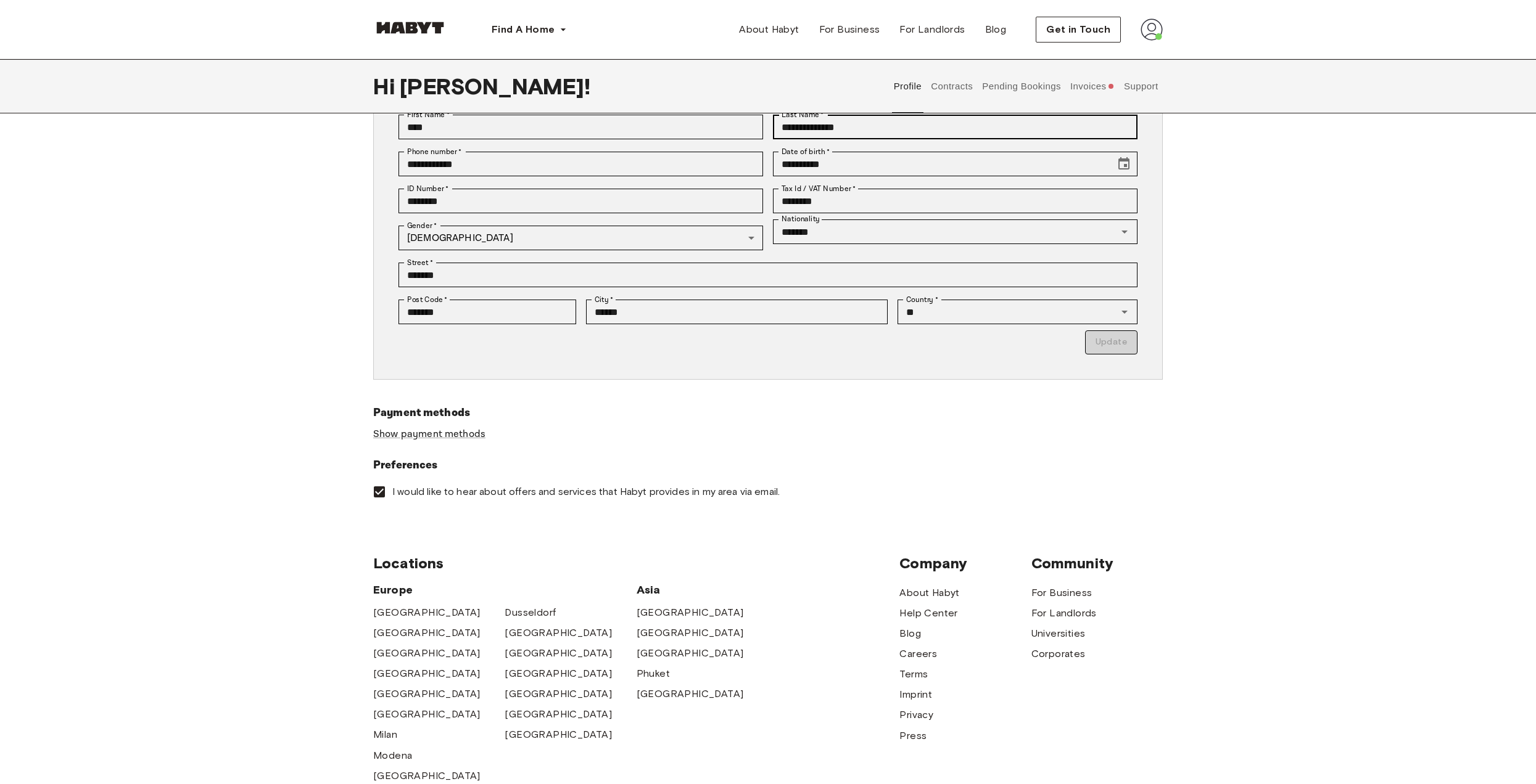
scroll to position [18, 0]
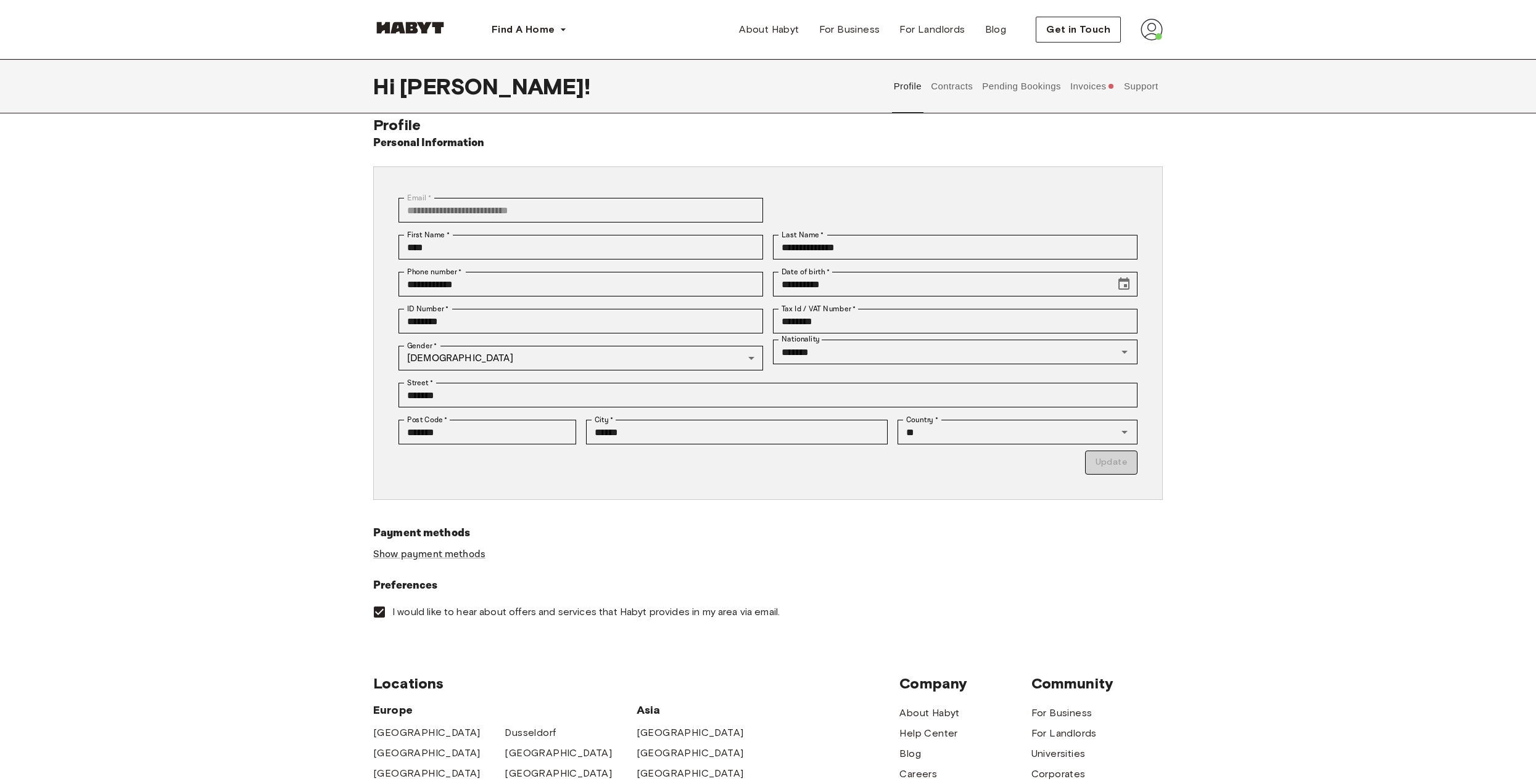
click at [1125, 89] on button "Support" at bounding box center [1140, 87] width 38 height 54
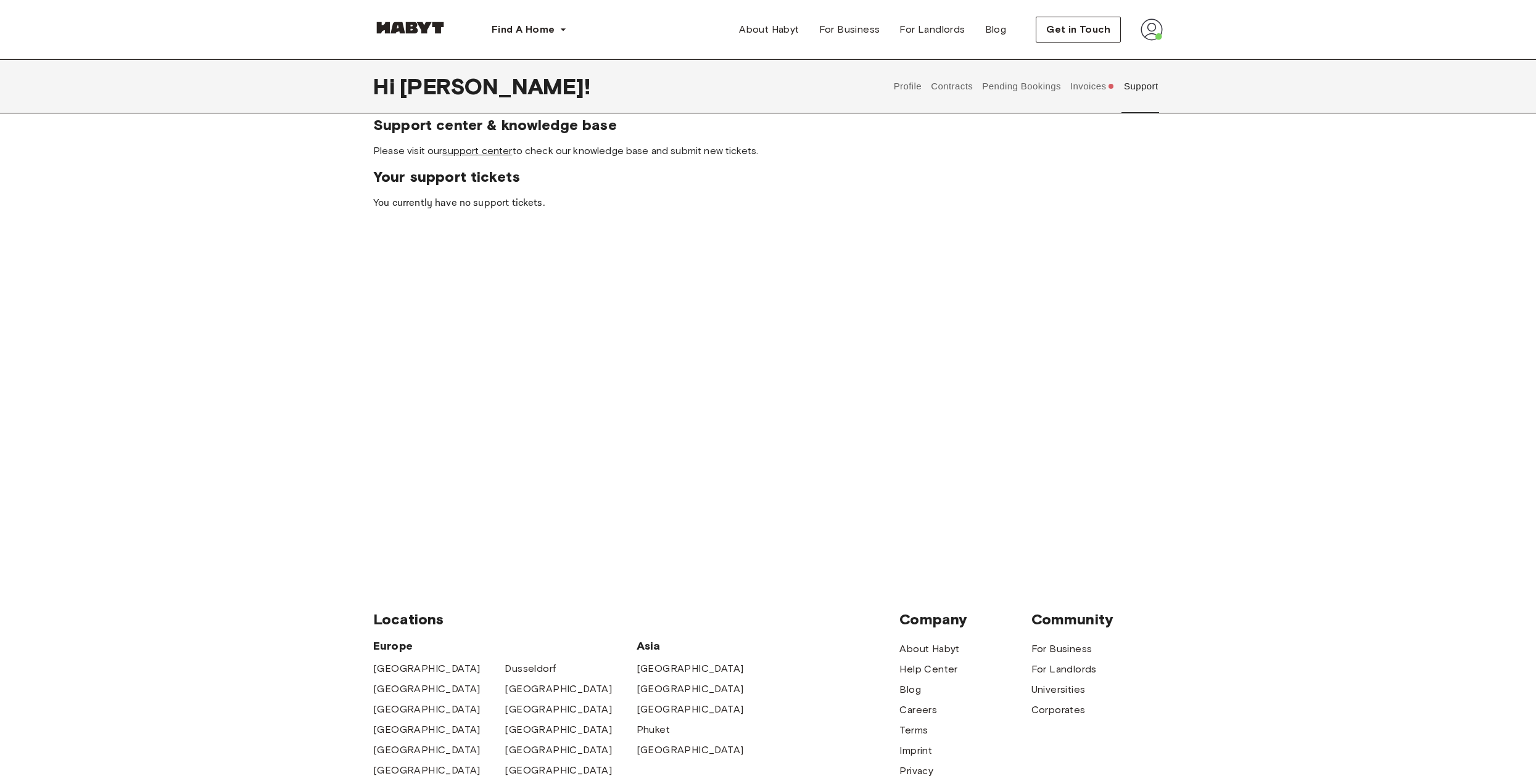
click at [459, 156] on link "support center" at bounding box center [476, 150] width 69 height 11
